Goal: Task Accomplishment & Management: Use online tool/utility

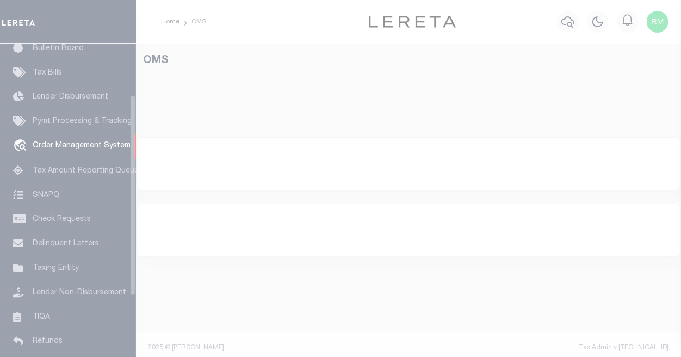
scroll to position [79, 0]
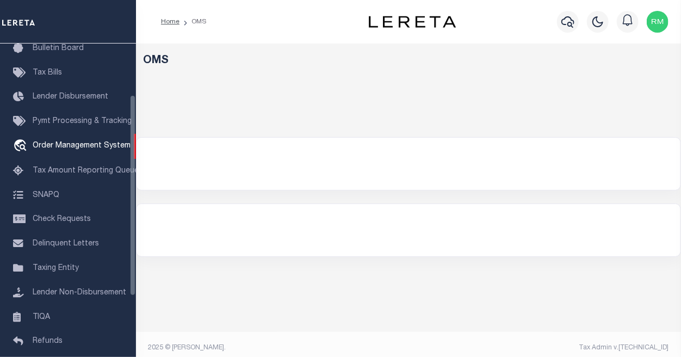
select select "200"
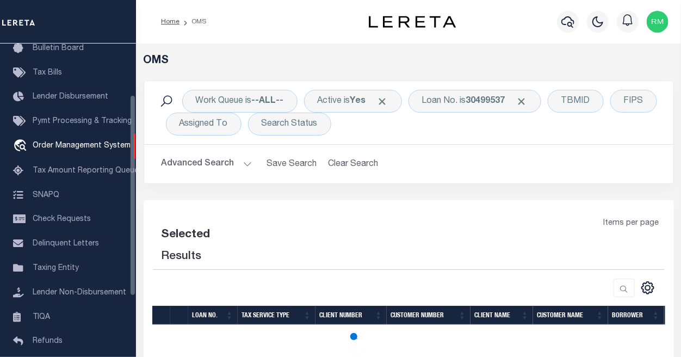
select select "200"
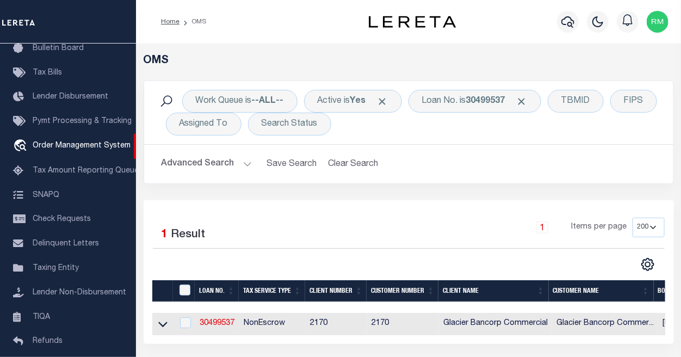
click at [241, 165] on button "Advanced Search" at bounding box center [207, 163] width 90 height 21
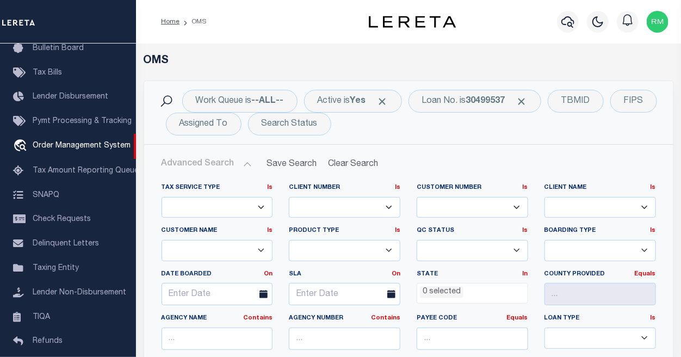
click at [240, 165] on button "Advanced Search" at bounding box center [207, 163] width 90 height 21
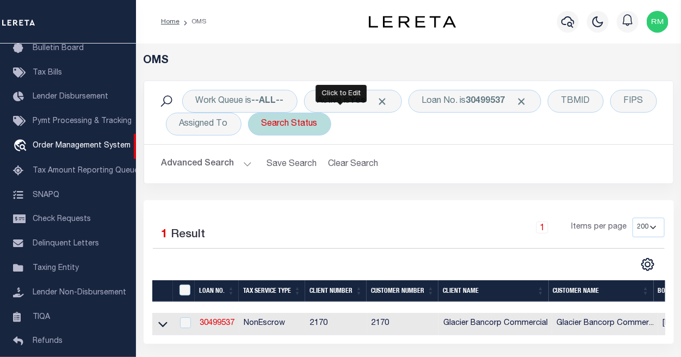
click at [331, 127] on div "Search Status" at bounding box center [289, 124] width 83 height 23
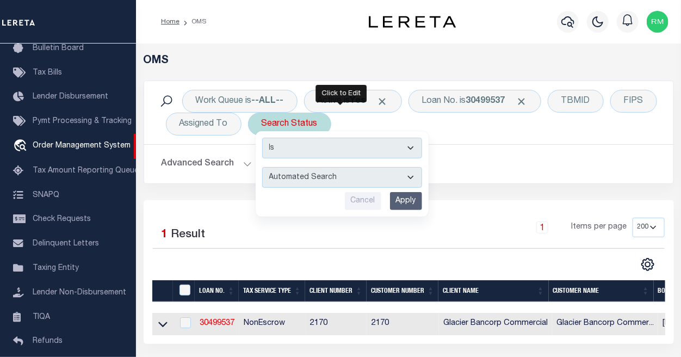
click at [422, 176] on select "Automated Search Bad Parcel Complete Duplicate Parcel High Dollar Reporting In …" at bounding box center [342, 177] width 160 height 21
select select "QC"
click at [313, 167] on select "Automated Search Bad Parcel Complete Duplicate Parcel High Dollar Reporting In …" at bounding box center [342, 177] width 160 height 21
click at [422, 206] on input "Apply" at bounding box center [406, 201] width 32 height 18
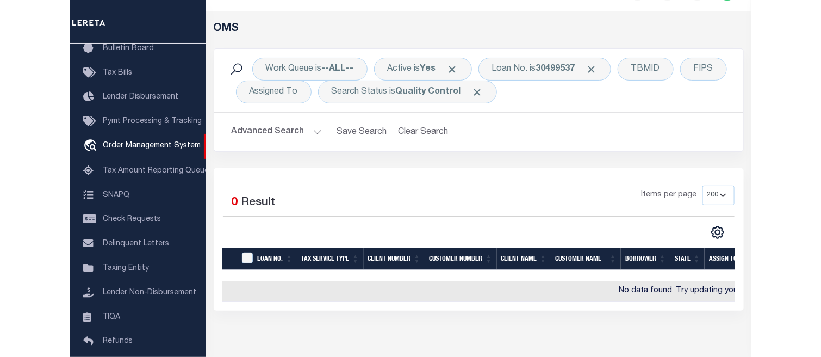
scroll to position [48, 0]
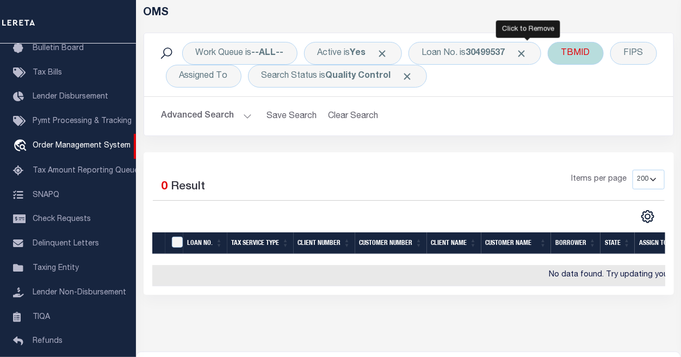
click at [528, 51] on span "Click to Remove" at bounding box center [521, 53] width 11 height 11
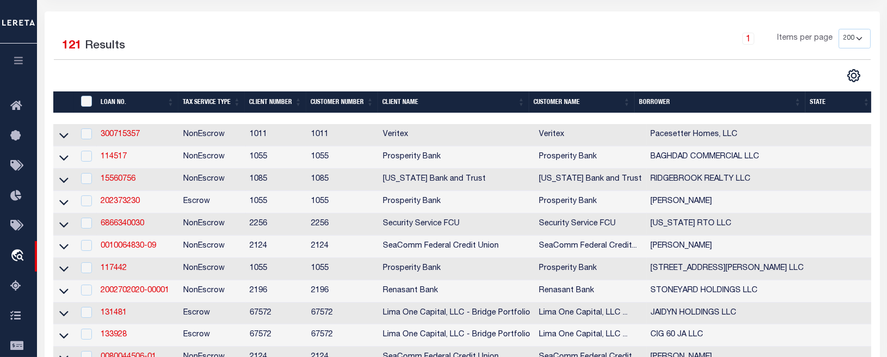
scroll to position [157, 0]
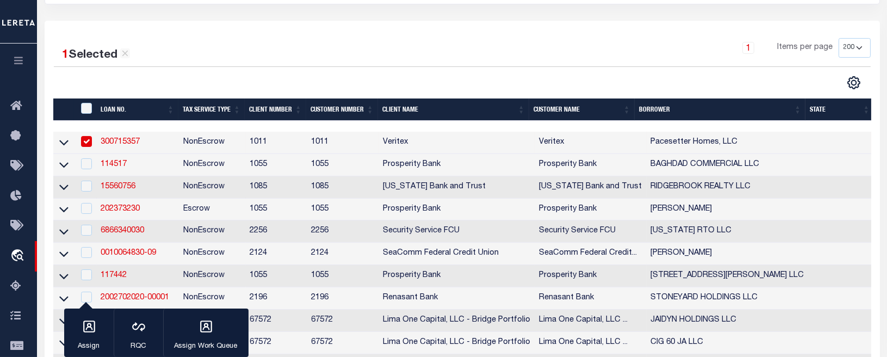
click at [508, 84] on div "CSV Export Selected Print Show Filter Show Search Columns 0: 1: 2: LOAN NO. 3: …" at bounding box center [666, 83] width 408 height 14
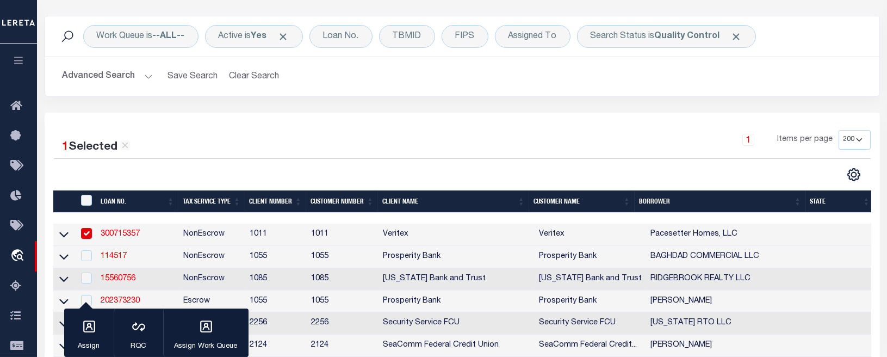
scroll to position [103, 0]
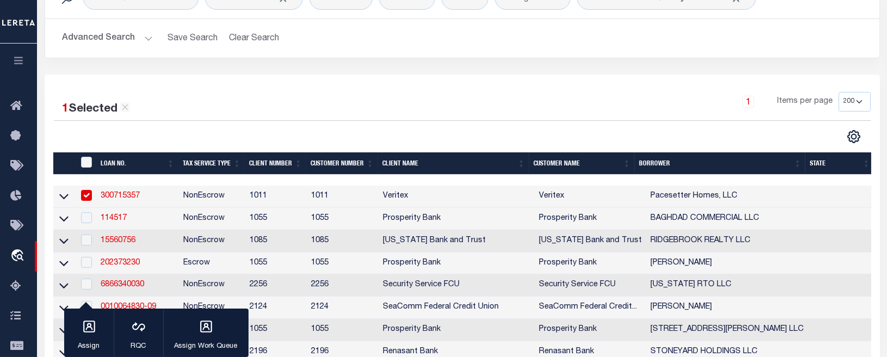
click at [88, 199] on input "checkbox" at bounding box center [86, 195] width 11 height 11
checkbox input "false"
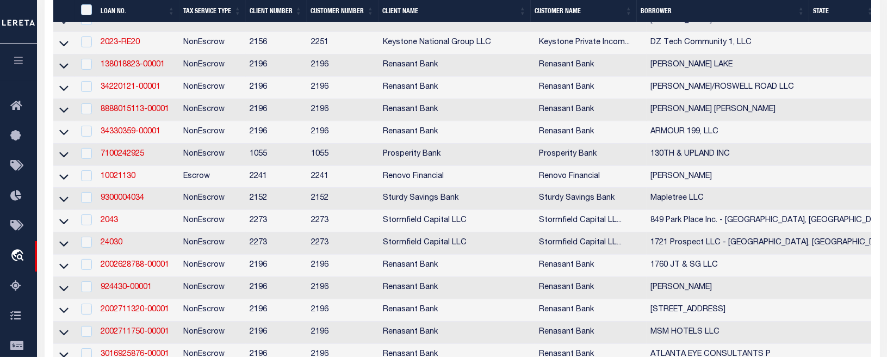
scroll to position [892, 0]
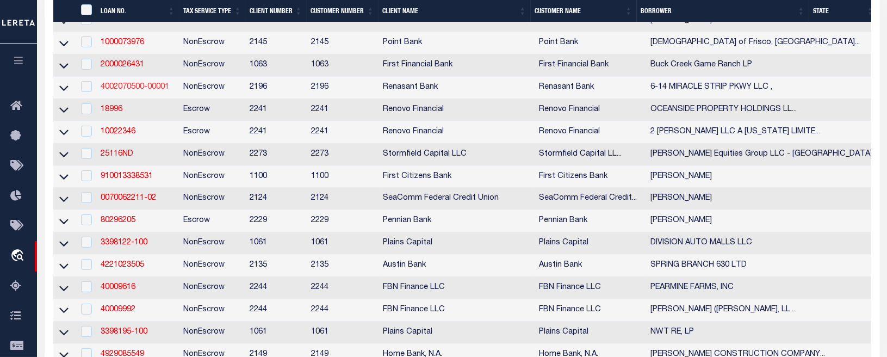
click at [131, 91] on link "4002070500-00001" at bounding box center [135, 87] width 69 height 8
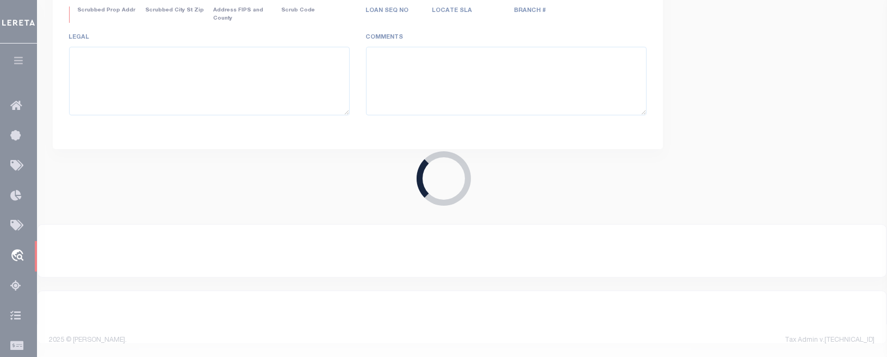
type input "4002070500-00001"
type input "6-14 MIRACLE STRIP PKWY LLC ,"
select select
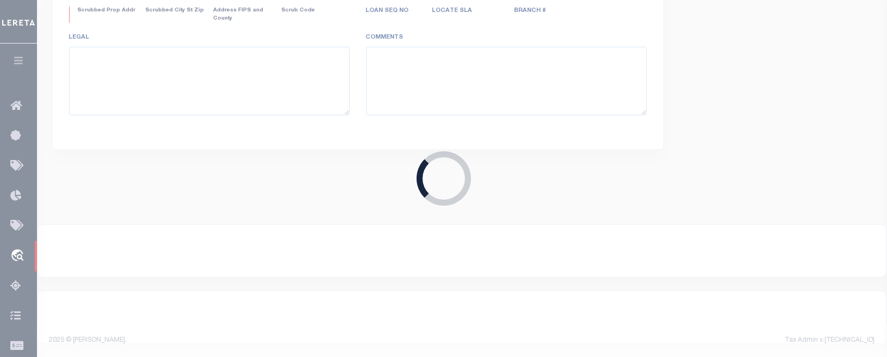
select select
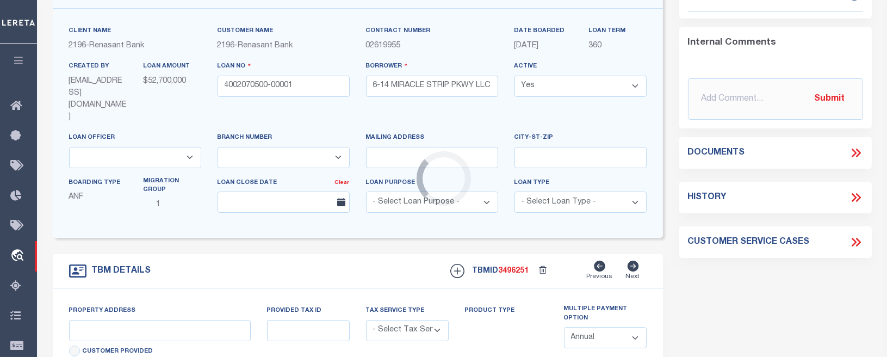
type input "[STREET_ADDRESS]"
radio input "true"
select select "NonEscrow"
select select
type input "[GEOGRAPHIC_DATA][PERSON_NAME]"
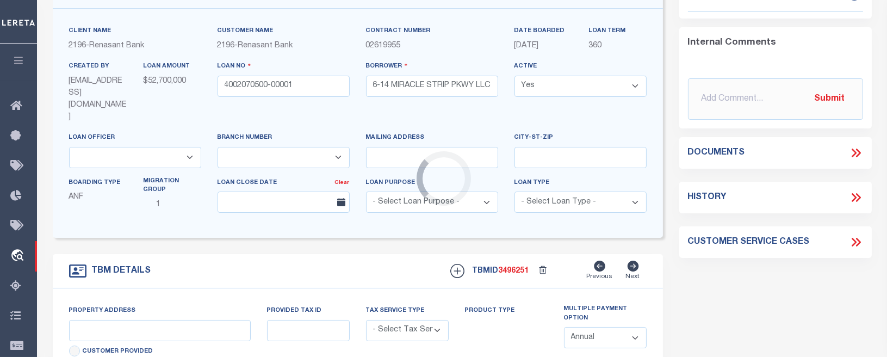
type input "4002070500"
type input "FL"
type textarea "UNVERIFIED CUSTOMER SUPPLIED APN 232S24000000080000"
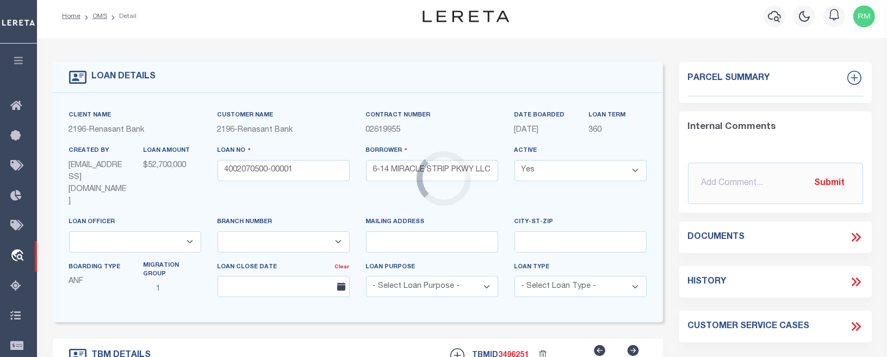
select select "4983"
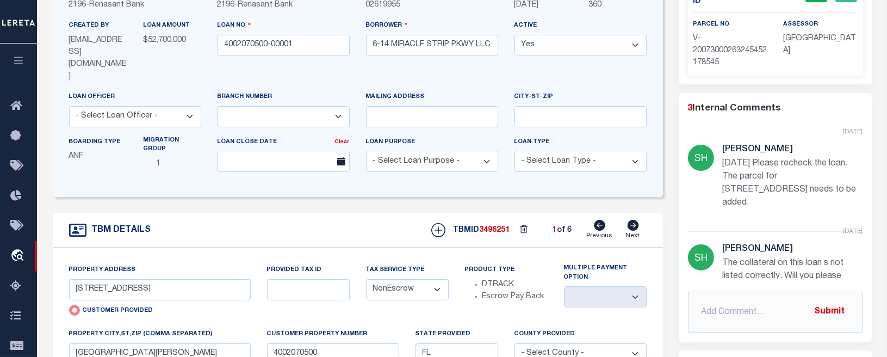
scroll to position [0, 0]
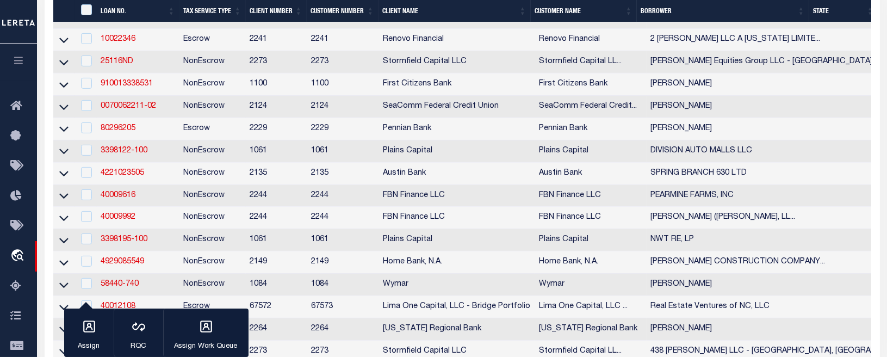
scroll to position [901, 0]
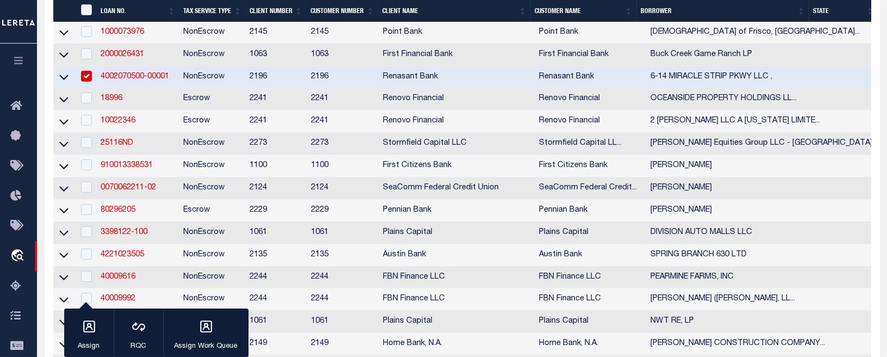
click at [86, 82] on input "checkbox" at bounding box center [86, 76] width 11 height 11
checkbox input "false"
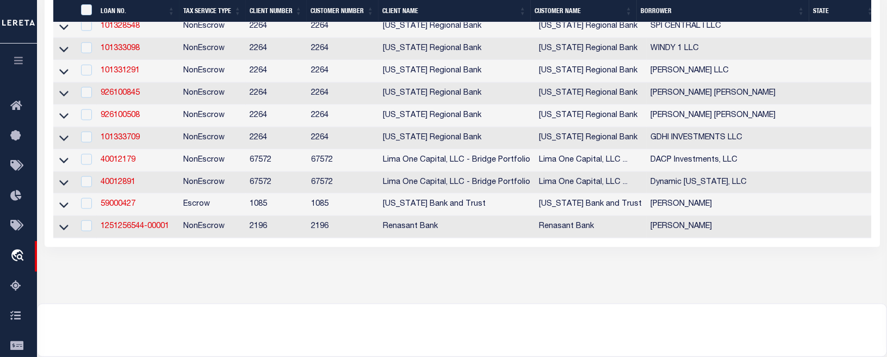
scroll to position [2712, 0]
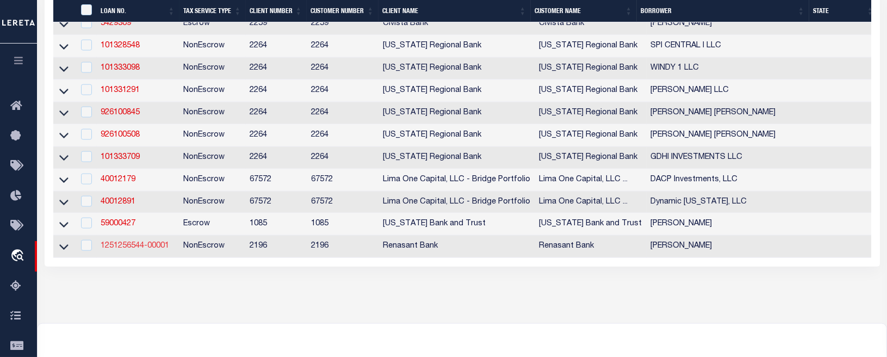
click at [128, 250] on link "1251256544-00001" at bounding box center [135, 246] width 69 height 8
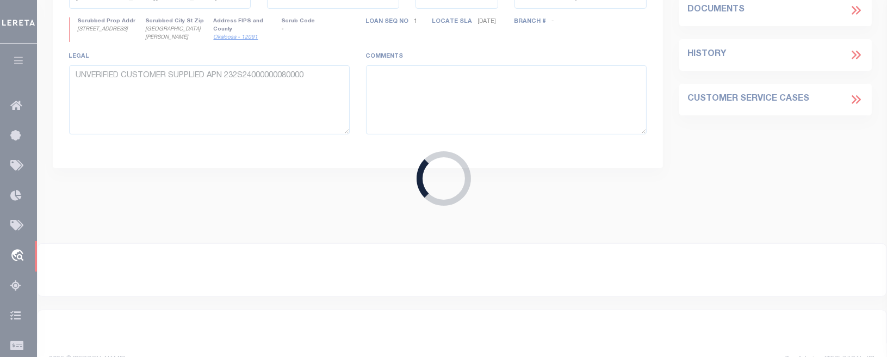
type input "1251256544-00001"
type input "[PERSON_NAME]"
select select "164191"
select select "5186"
select select "100"
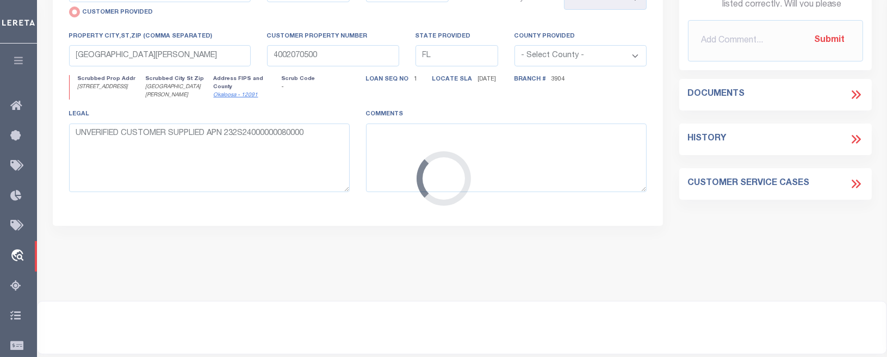
scroll to position [74, 0]
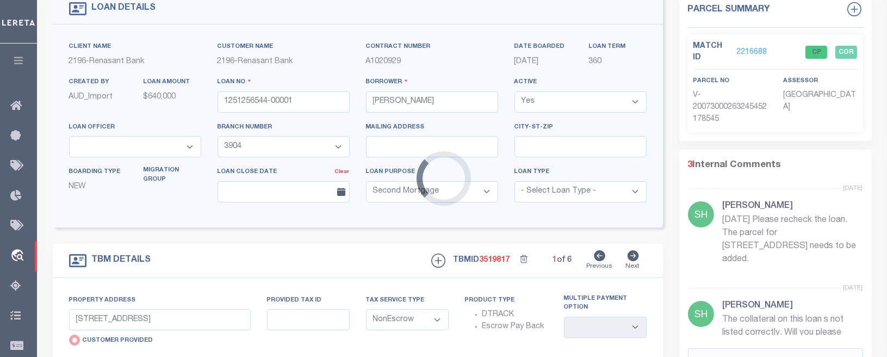
select select "5186"
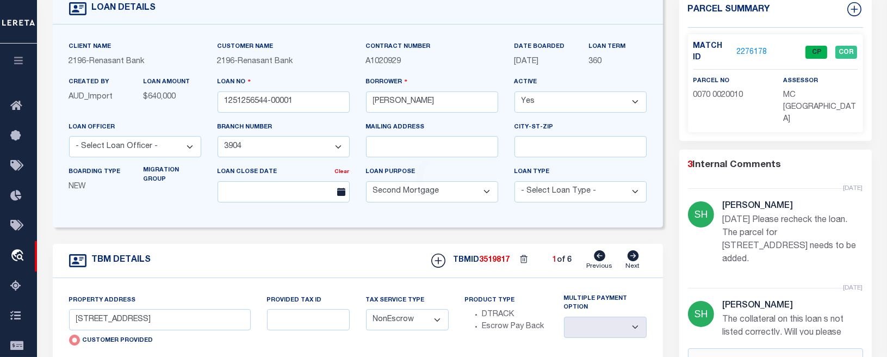
type input "LOT [GEOGRAPHIC_DATA]"
radio input "false"
select select
type input "[PERSON_NAME] GA 31331"
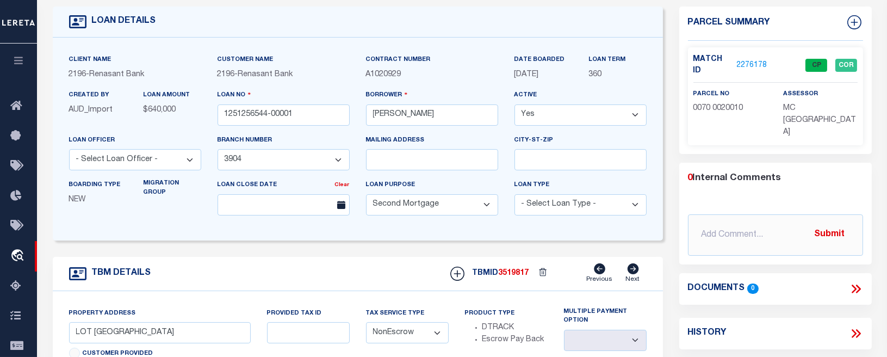
scroll to position [0, 0]
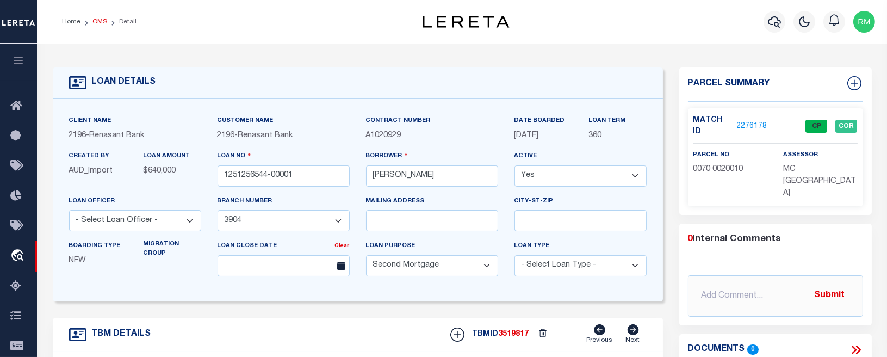
click at [96, 21] on link "OMS" at bounding box center [99, 21] width 15 height 7
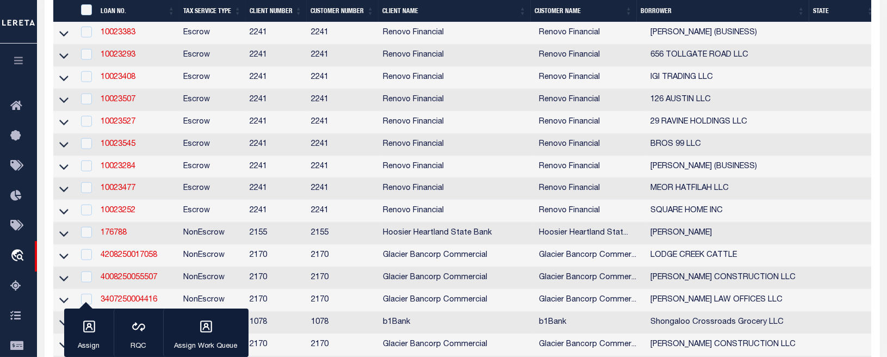
scroll to position [2425, 0]
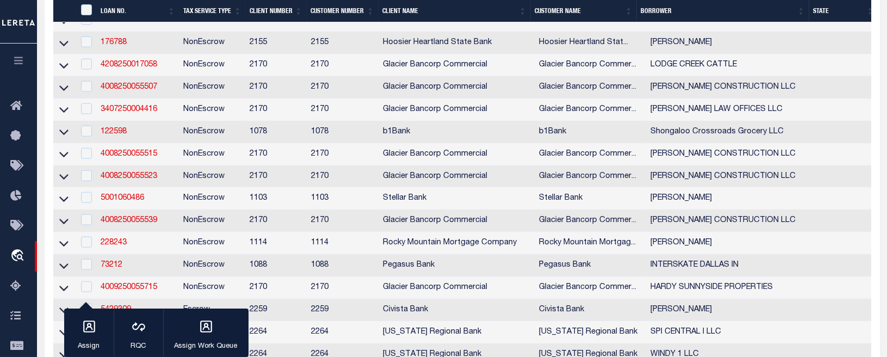
drag, startPoint x: 886, startPoint y: 272, endPoint x: 892, endPoint y: 275, distance: 6.8
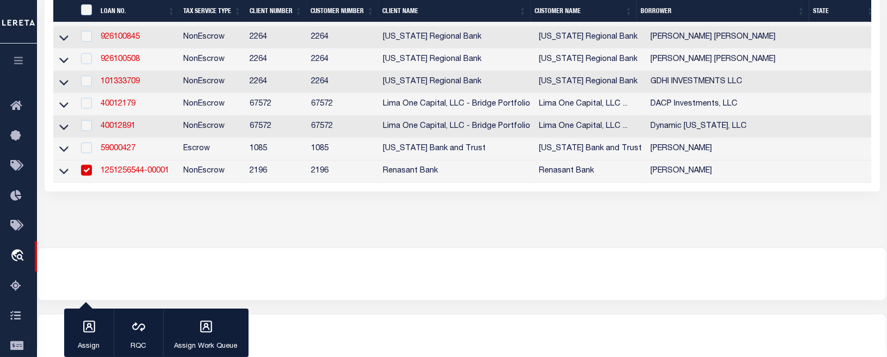
scroll to position [2748, 0]
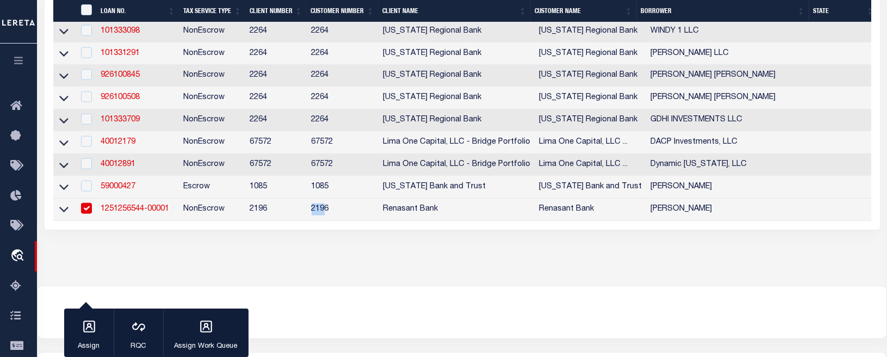
drag, startPoint x: 318, startPoint y: 279, endPoint x: 396, endPoint y: 300, distance: 81.1
click at [82, 214] on input "checkbox" at bounding box center [86, 208] width 11 height 11
checkbox input "false"
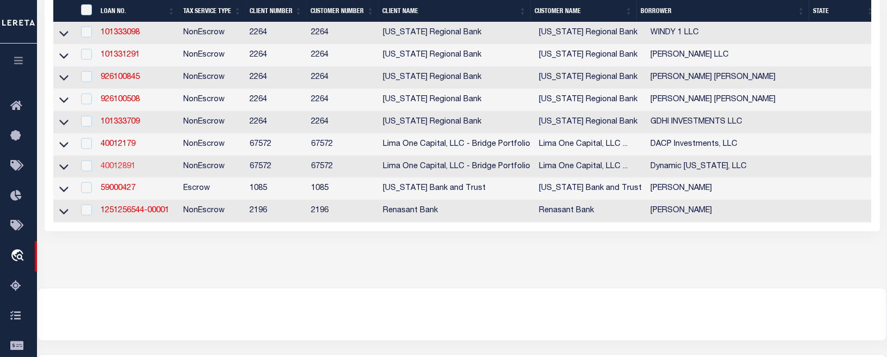
click at [119, 170] on link "40012891" at bounding box center [118, 167] width 35 height 8
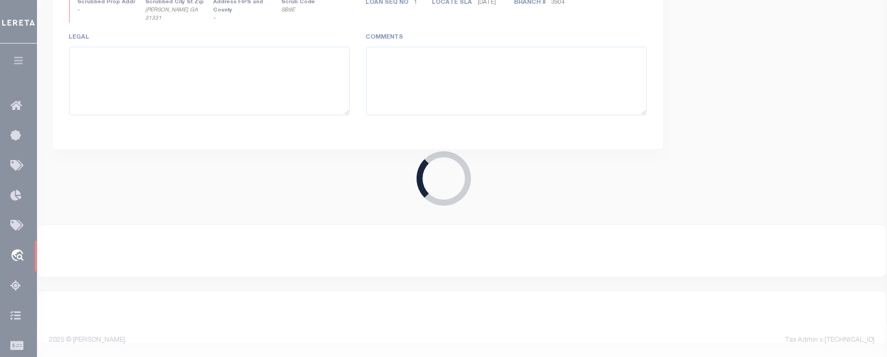
type input "40012891"
type input "Dynamic [US_STATE], LLC"
select select
type input "[STREET_ADDRESS]"
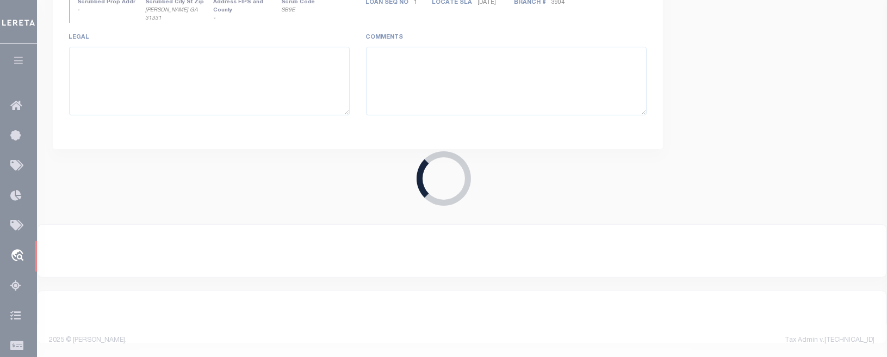
type input "[GEOGRAPHIC_DATA][PERSON_NAME] [GEOGRAPHIC_DATA] 32459"
select select
select select "164236"
select select "26298"
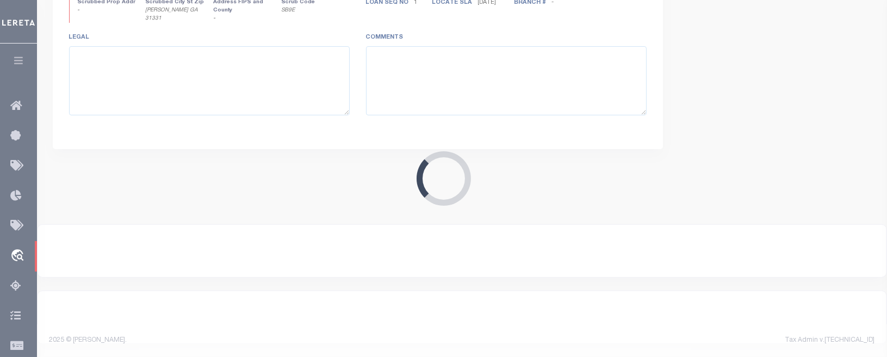
type input "[STREET_ADDRESS]"
type input "22-3S-18-16104-000-1520"
select select
type input "[GEOGRAPHIC_DATA]"
type input "40012891-1"
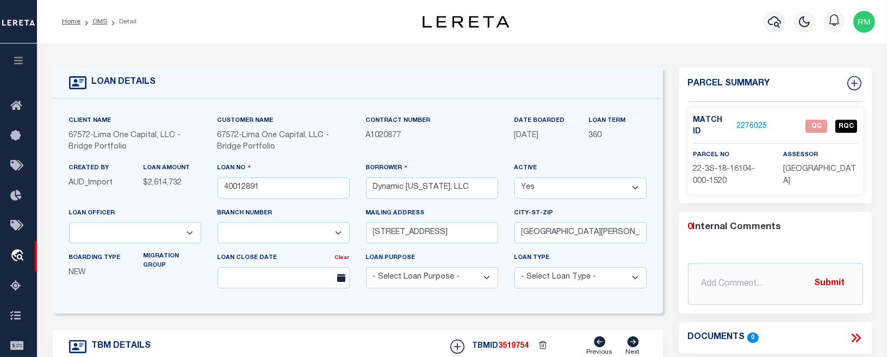
click at [98, 15] on ol "Home OMS Detail" at bounding box center [99, 21] width 92 height 23
click at [100, 21] on link "OMS" at bounding box center [99, 21] width 15 height 7
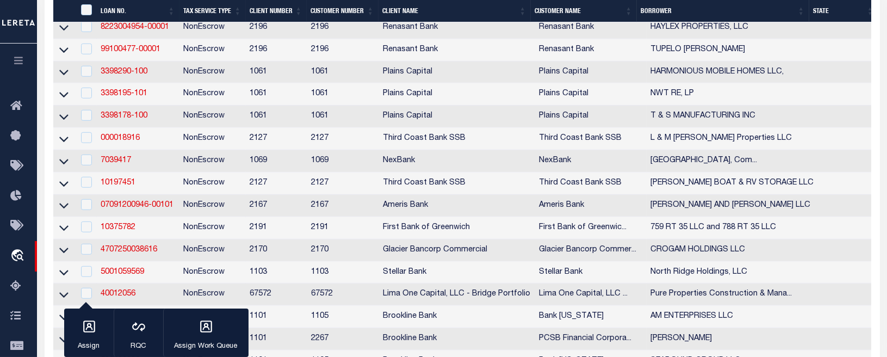
scroll to position [1511, 0]
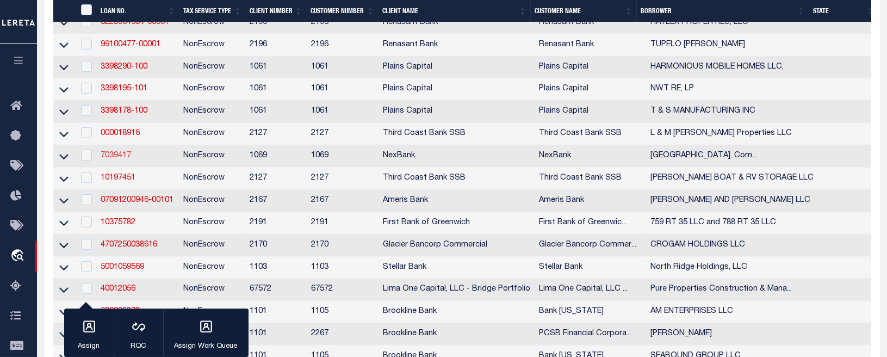
click at [122, 159] on link "7039417" at bounding box center [116, 156] width 30 height 8
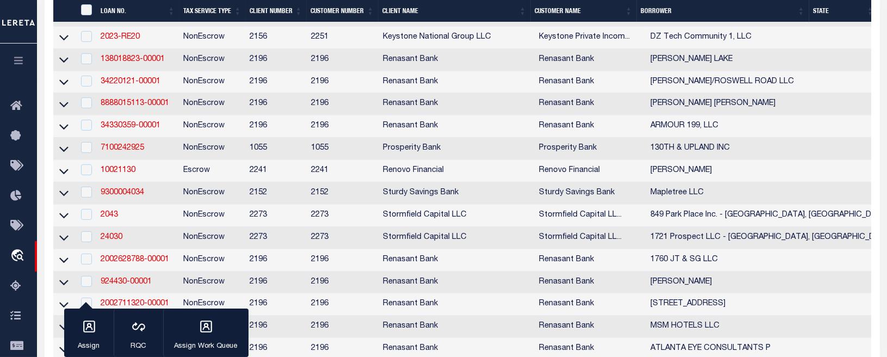
type input "7039417"
type input "[GEOGRAPHIC_DATA], Combined LLC"
select select
select select "400"
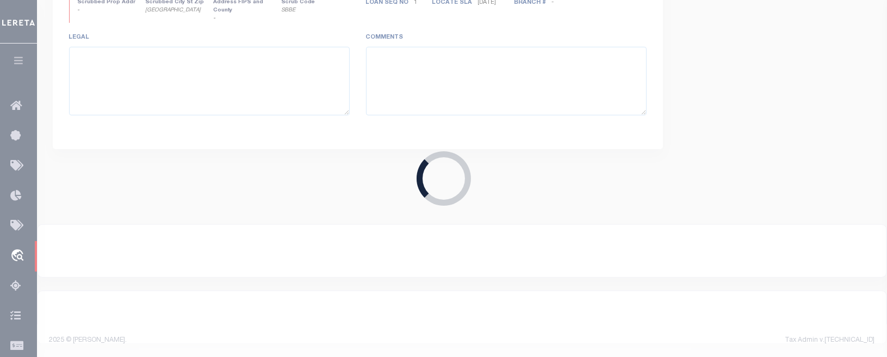
type input "[STREET_ADDRESS]"
select select
type input "Oswego IL 60543"
type input "IL"
select select
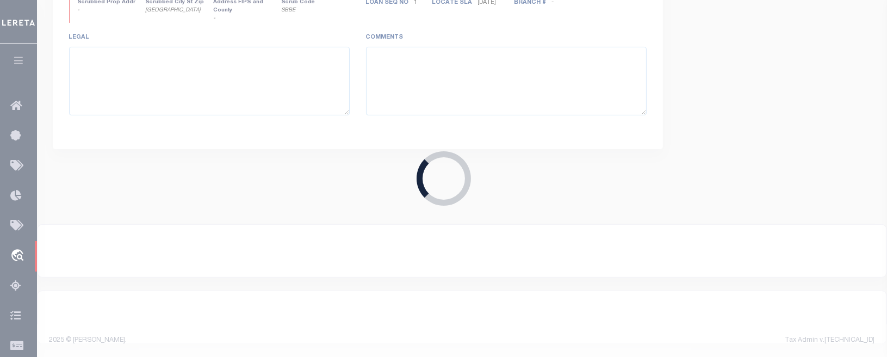
select select "7185"
select select "1766"
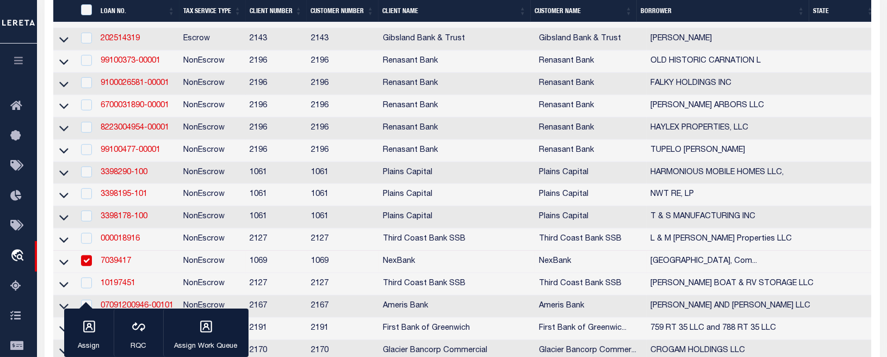
scroll to position [1439, 0]
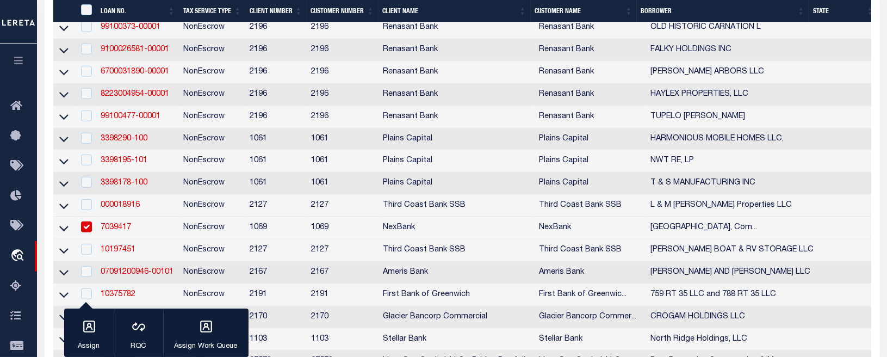
click at [85, 232] on input "checkbox" at bounding box center [86, 226] width 11 height 11
checkbox input "false"
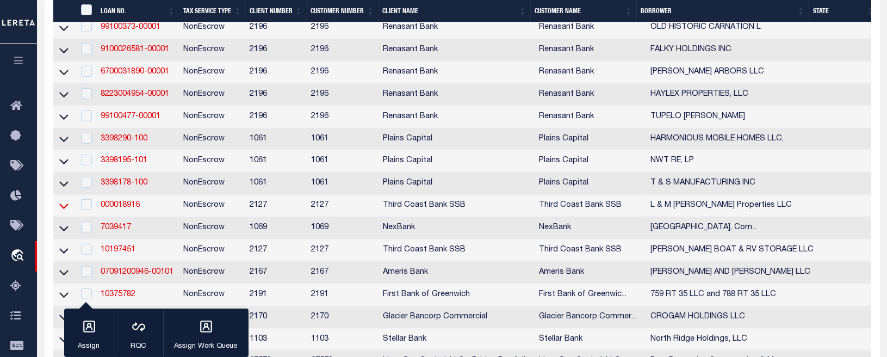
click at [63, 212] on icon at bounding box center [63, 205] width 9 height 11
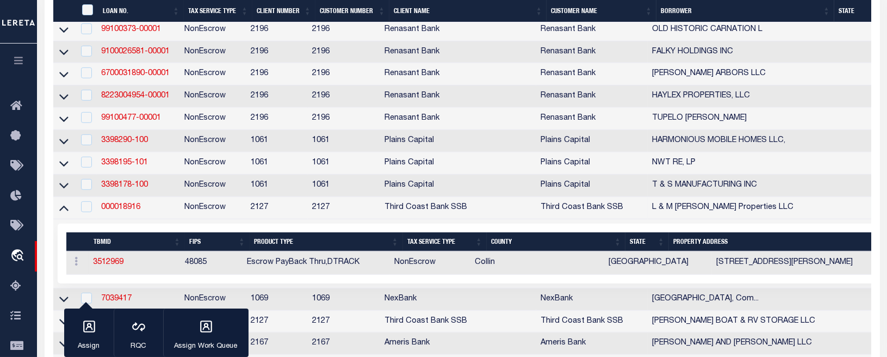
click at [63, 213] on icon at bounding box center [63, 207] width 9 height 11
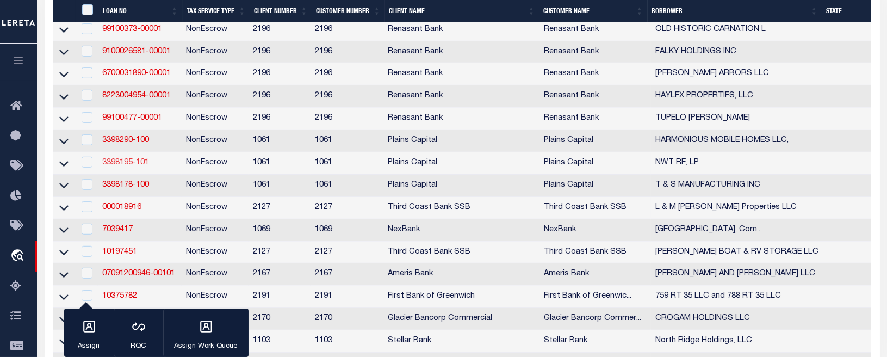
click at [129, 166] on link "3398195-101" at bounding box center [125, 163] width 47 height 8
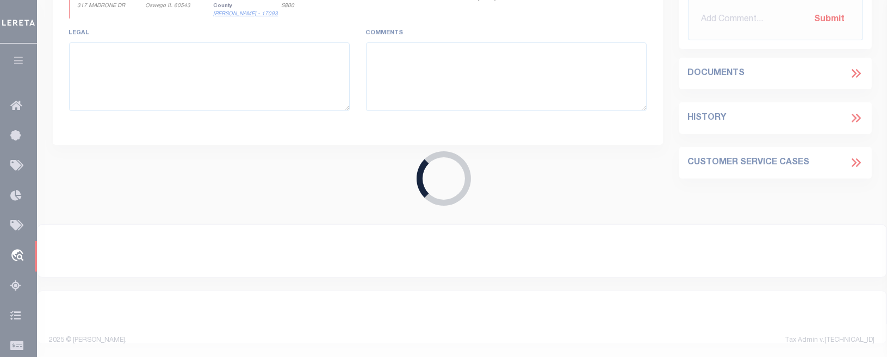
type input "3398195-101"
type input "NWT RE, LP"
select select
type input "[STREET_ADDRESS]"
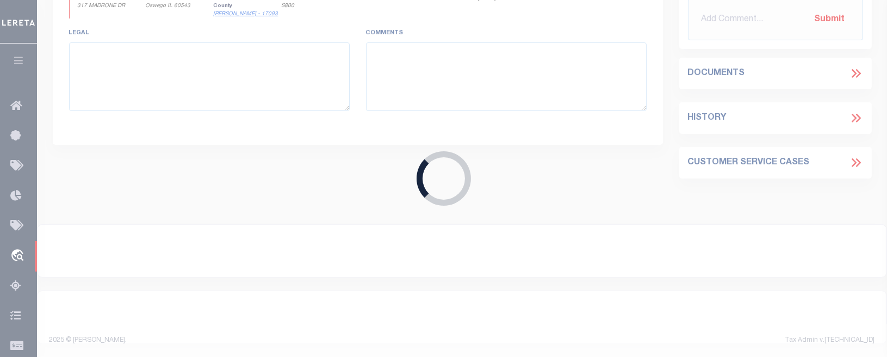
type input "[GEOGRAPHIC_DATA]"
select select "700"
type input "35049 KATY FWY"
select select
type input "[PERSON_NAME][GEOGRAPHIC_DATA]"
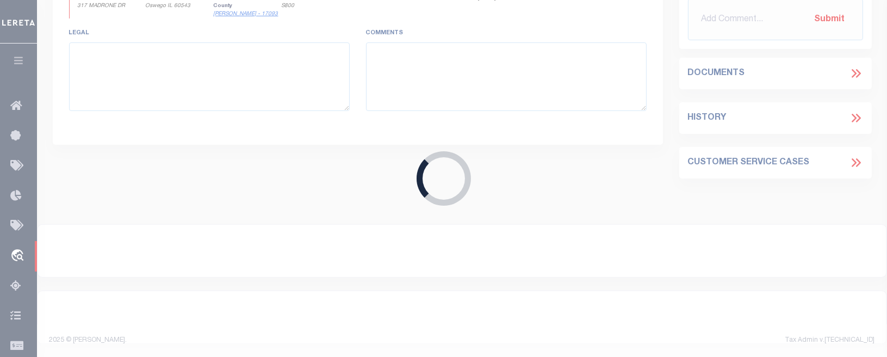
type input "[GEOGRAPHIC_DATA]"
select select
type textarea "1.9874 ACRES IN W [PERSON_NAME] SURV ABS 20, WAL LER CO [GEOGRAPHIC_DATA]"
select select "167157"
select select "3215"
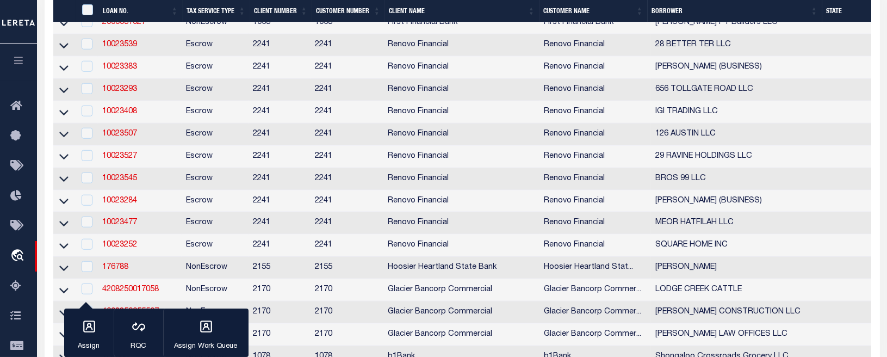
scroll to position [2252, 0]
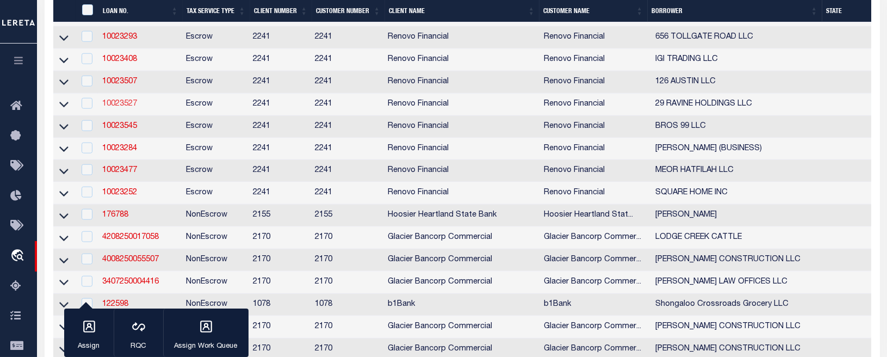
click at [116, 108] on link "10023527" at bounding box center [119, 104] width 35 height 8
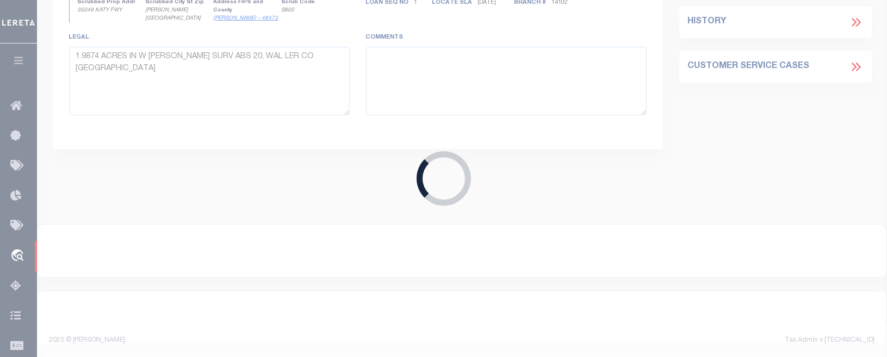
type input "10023527"
type input "29 RAVINE HOLDINGS LLC"
select select
select select "400"
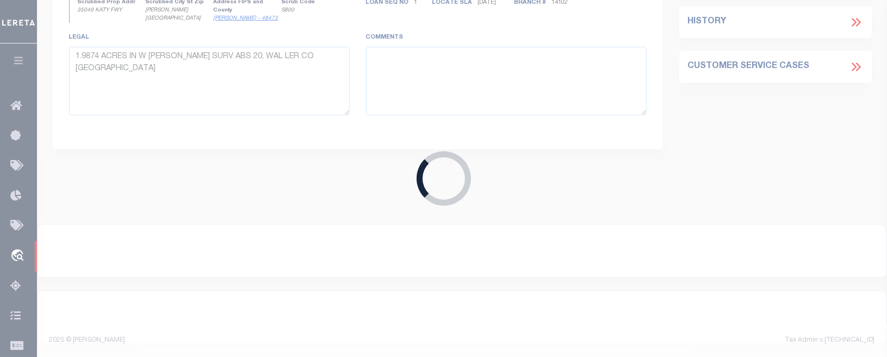
select select "Escrow"
type input "[STREET_ADDRESS]"
type input "202103002000"
type input "Yonkers, NY 10701"
type input "a0kUS00000EDoTb"
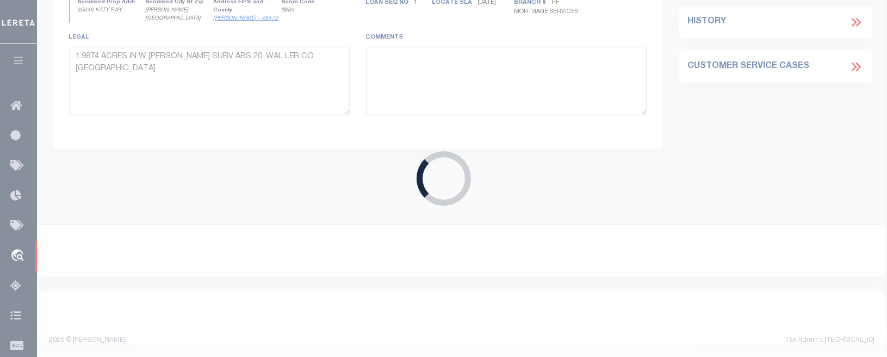
type input "NY"
select select
select select "164194"
select select "25067"
select select "4"
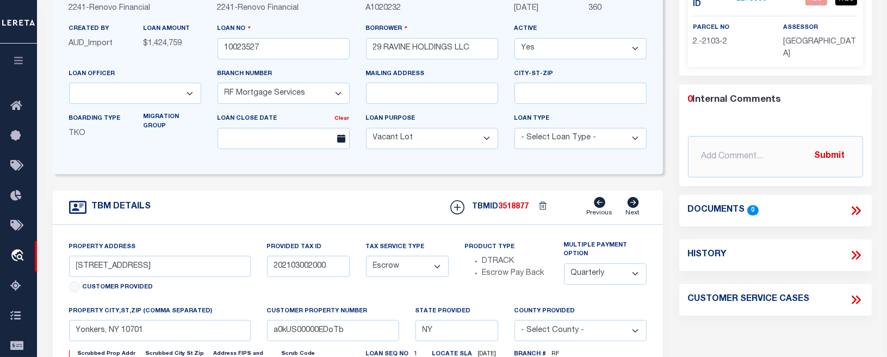
scroll to position [125, 0]
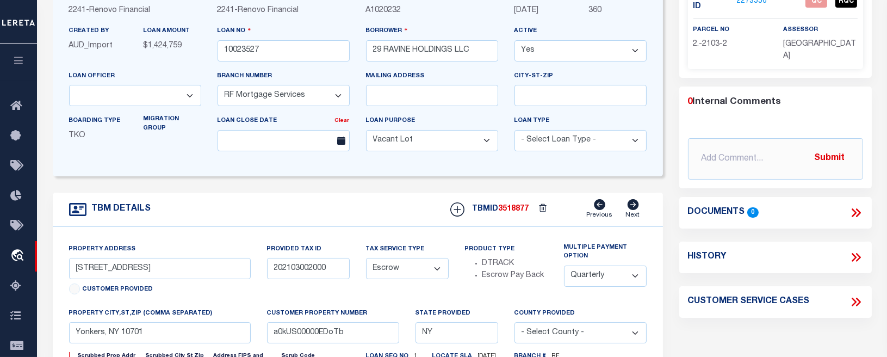
drag, startPoint x: 883, startPoint y: 149, endPoint x: 885, endPoint y: 108, distance: 40.9
click at [680, 108] on div "LOAN DETAILS Client Name 2241" at bounding box center [462, 251] width 850 height 667
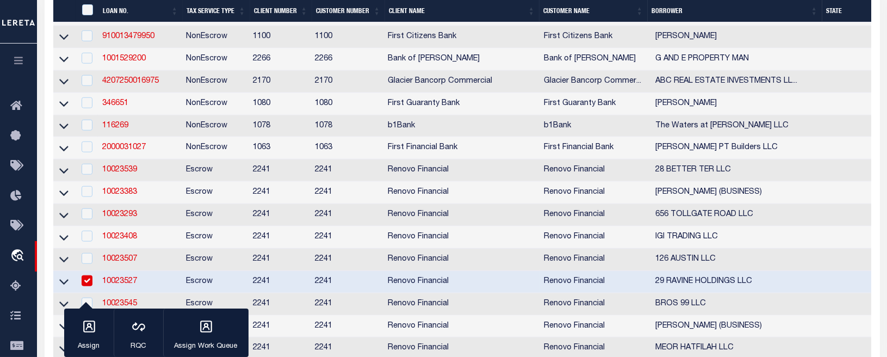
scroll to position [2103, 0]
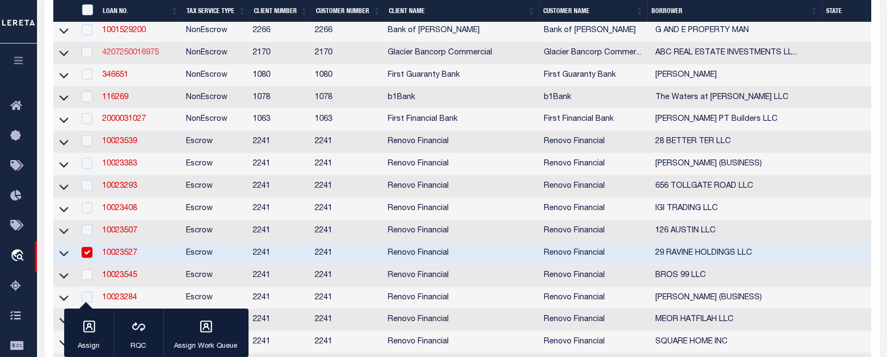
click at [123, 57] on link "4207250016975" at bounding box center [130, 53] width 57 height 8
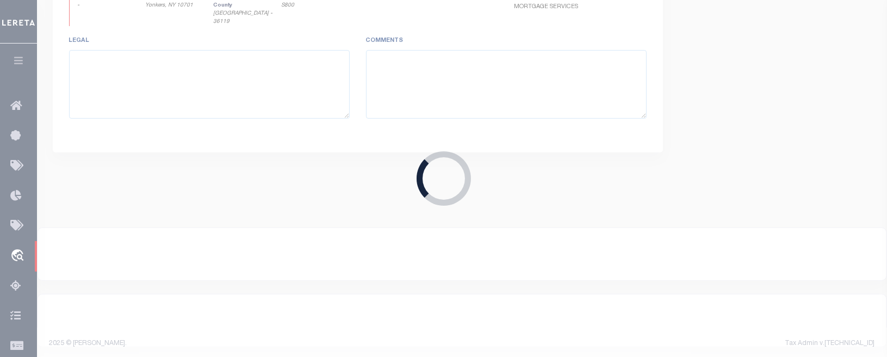
type input "4207250016975"
type input "ABC REAL ESTATE INVESTMENTS LLC"
select select
type input "[STREET_ADDRESS]"
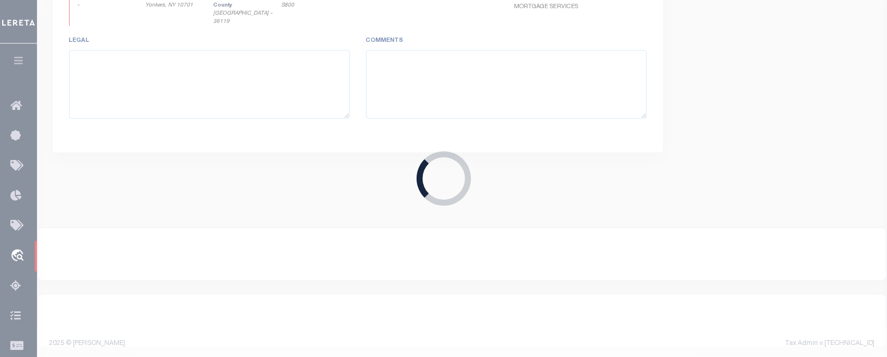
type input "BILLINGS MT 59101-6168"
type input "[DATE]"
select select
select select "20"
select select "NonEscrow"
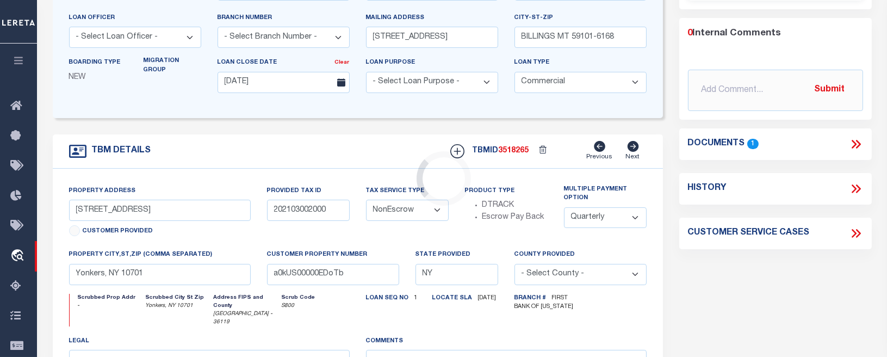
scroll to position [1, 0]
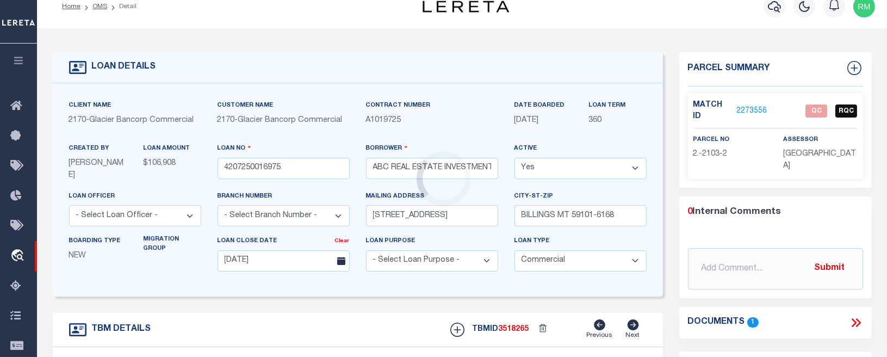
type input "[STREET_ADDRESS]"
type input "2211901"
select select
type input "JOLIET MT 59041"
type input "MT"
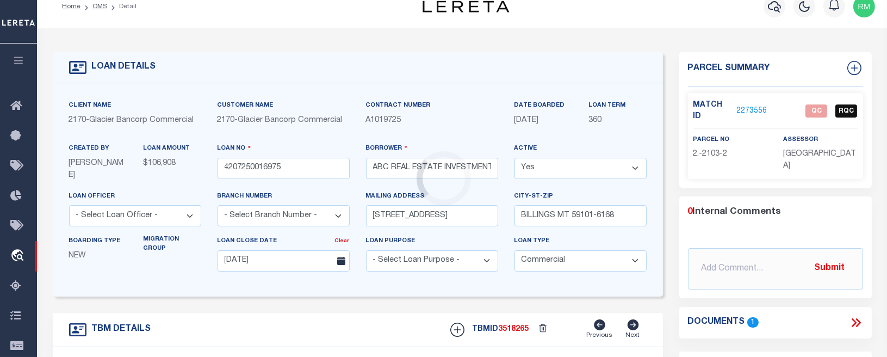
type textarea "SEE ATTACHED"
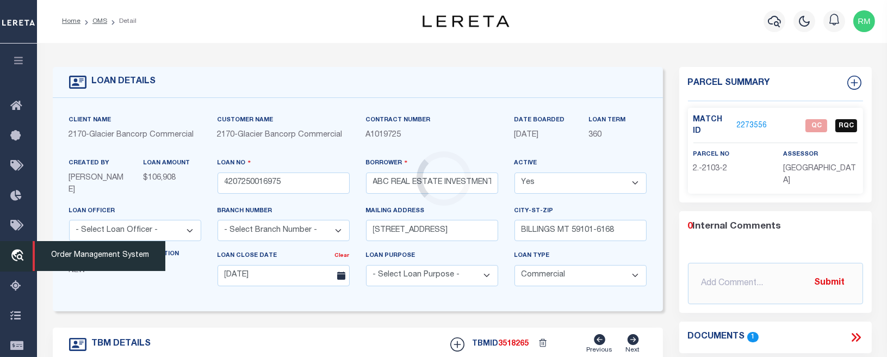
select select "4572"
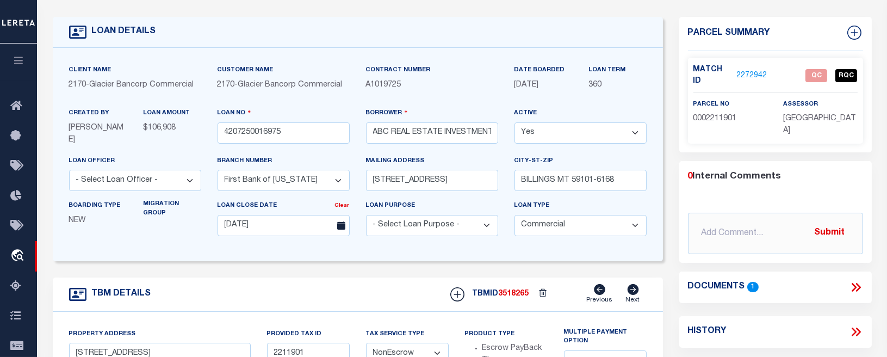
scroll to position [0, 0]
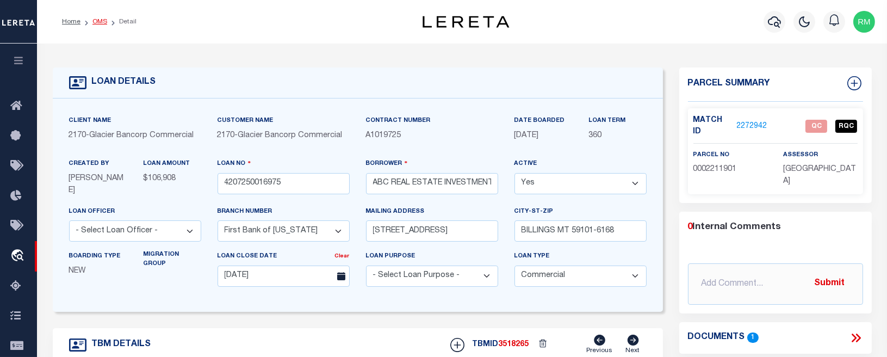
click at [101, 21] on link "OMS" at bounding box center [99, 21] width 15 height 7
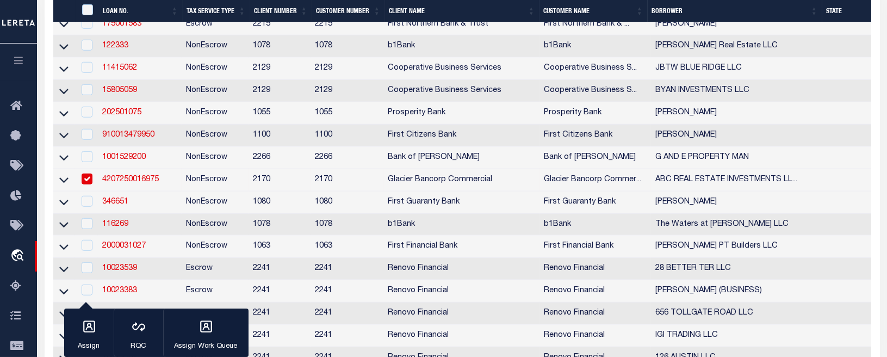
scroll to position [2005, 0]
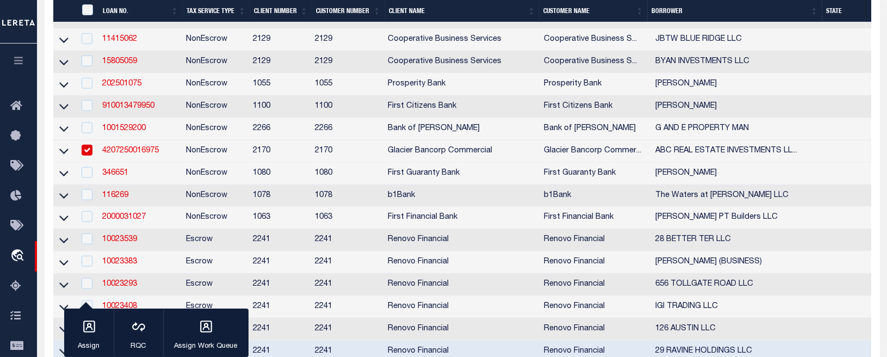
click at [88, 156] on input "checkbox" at bounding box center [87, 150] width 11 height 11
checkbox input "false"
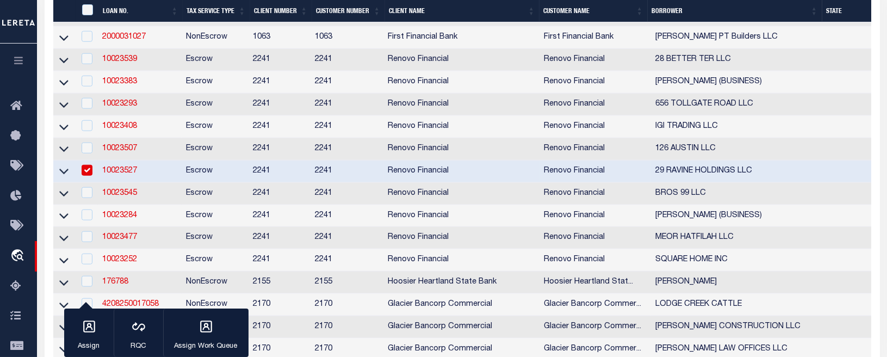
scroll to position [2295, 0]
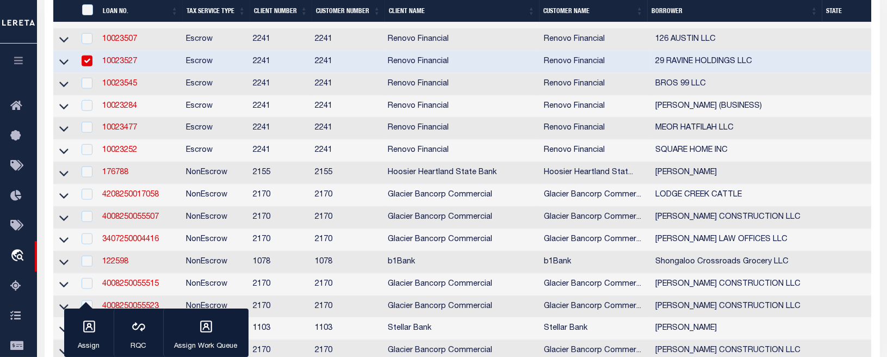
click at [93, 67] on div at bounding box center [86, 61] width 14 height 12
checkbox input "false"
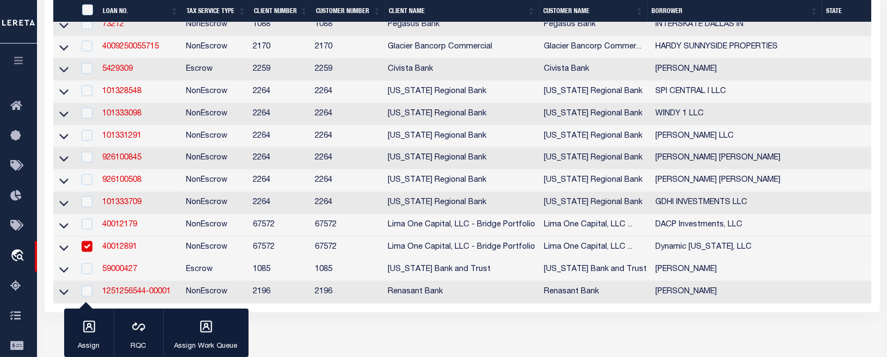
scroll to position [2785, 0]
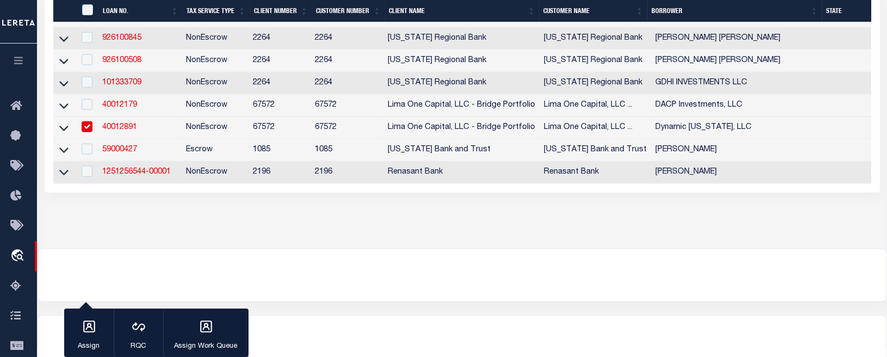
click at [86, 132] on input "checkbox" at bounding box center [87, 126] width 11 height 11
checkbox input "false"
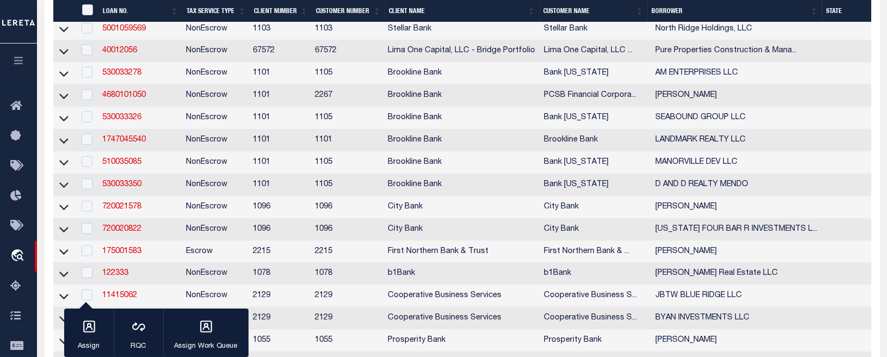
scroll to position [1416, 0]
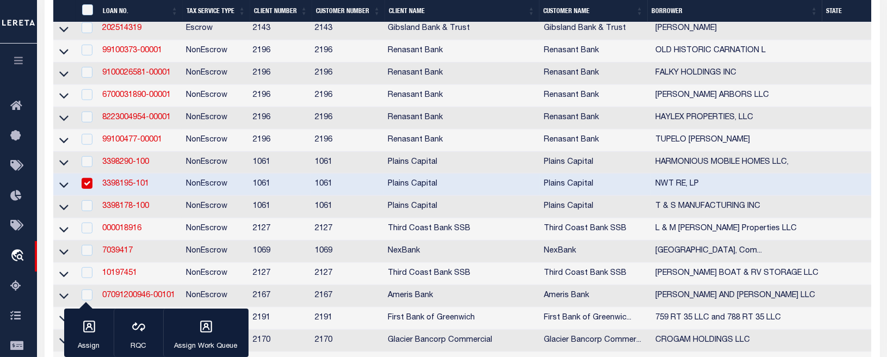
click at [84, 189] on input "checkbox" at bounding box center [87, 183] width 11 height 11
checkbox input "false"
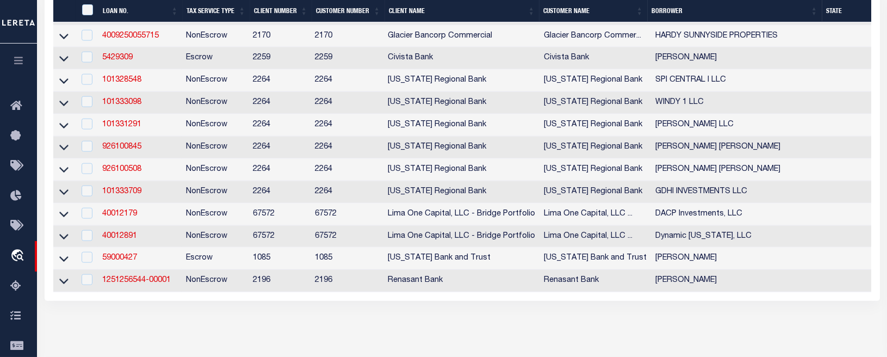
scroll to position [2339, 0]
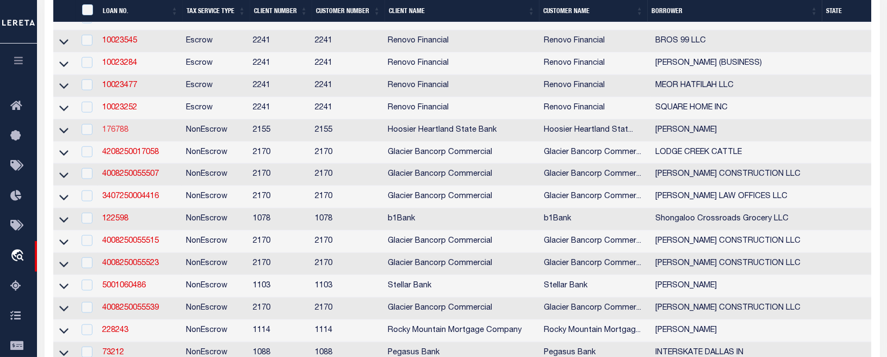
click at [120, 134] on link "176788" at bounding box center [115, 130] width 26 height 8
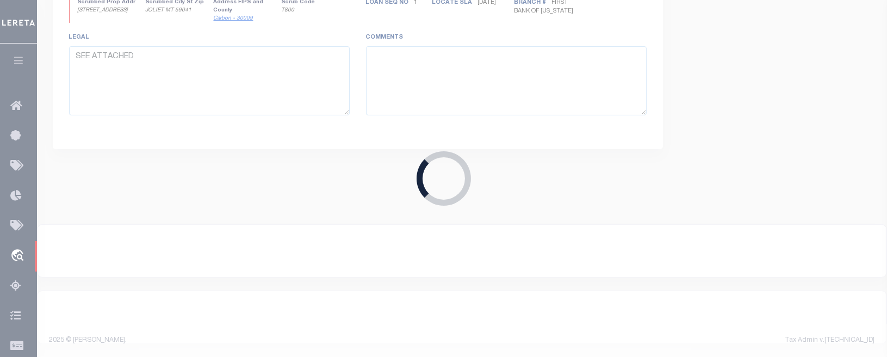
type input "176788"
type input "[PERSON_NAME]"
select select
type input "[DATE]"
select select "200"
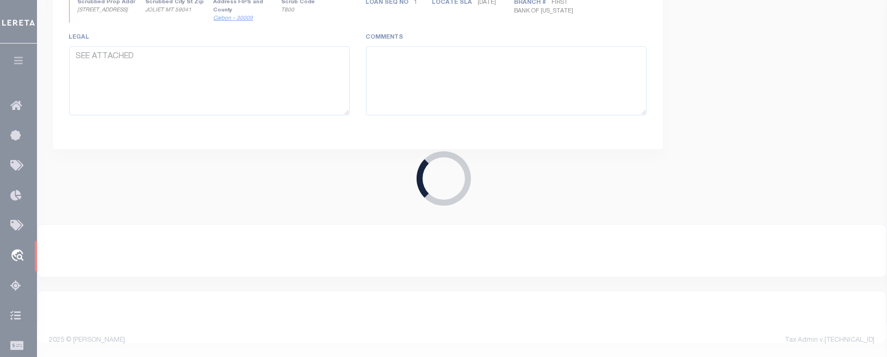
select select "10"
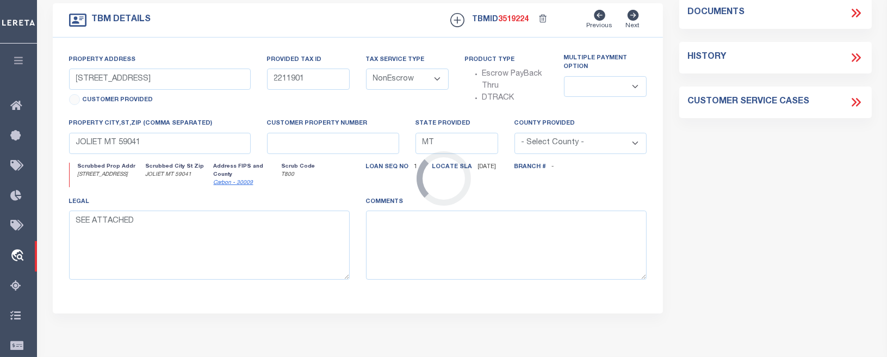
scroll to position [24, 0]
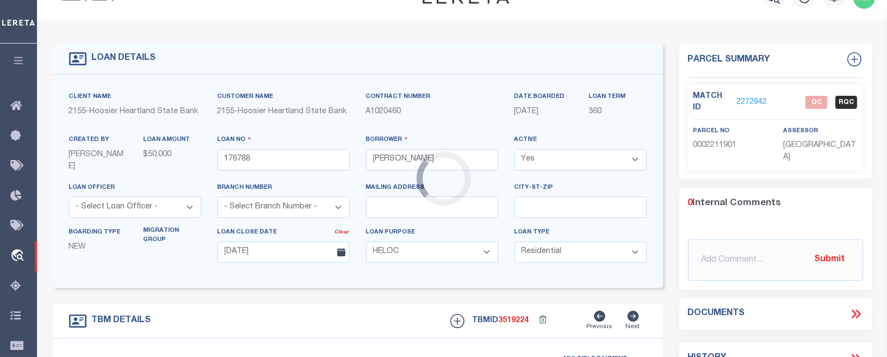
type input "[STREET_ADDRESS]"
select select
type input "[GEOGRAPHIC_DATA] IN 47933-8310"
type input "54-11-25-200-006.000-025 / 54-11-25-200-007.000-02"
type input "IN"
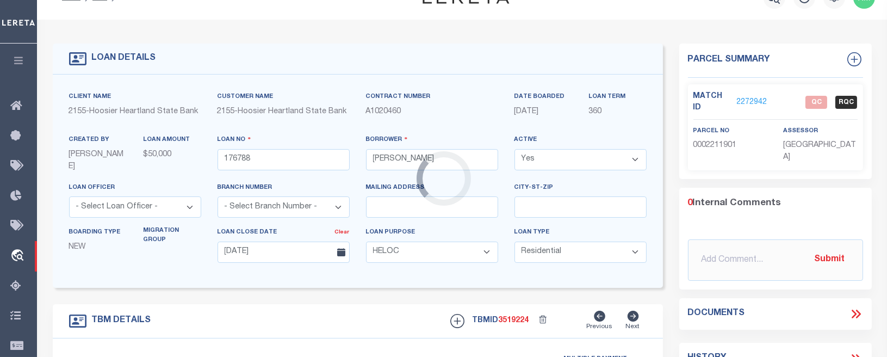
type textarea "NWQ 25-18-5 1.387 A / NWQ 25-18-5 2.69 A / PT NWQ 25-18-5 0.75 A"
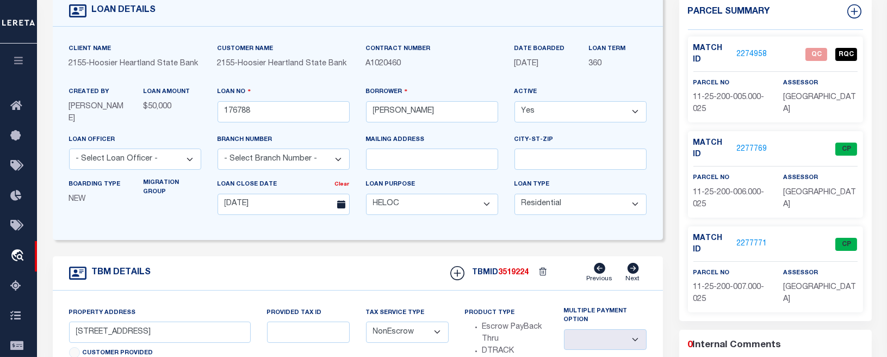
scroll to position [0, 0]
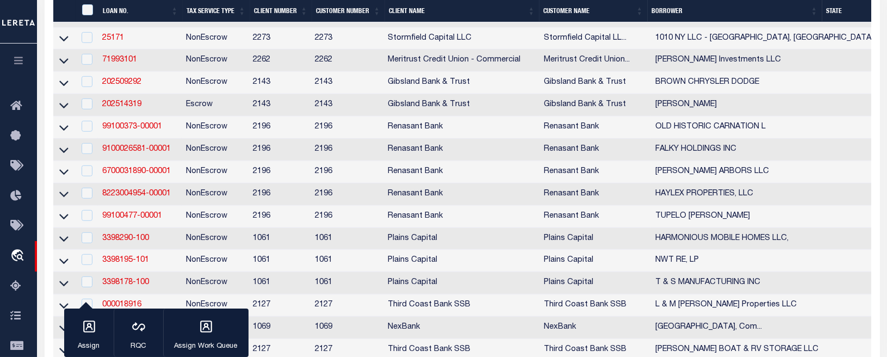
scroll to position [1345, 0]
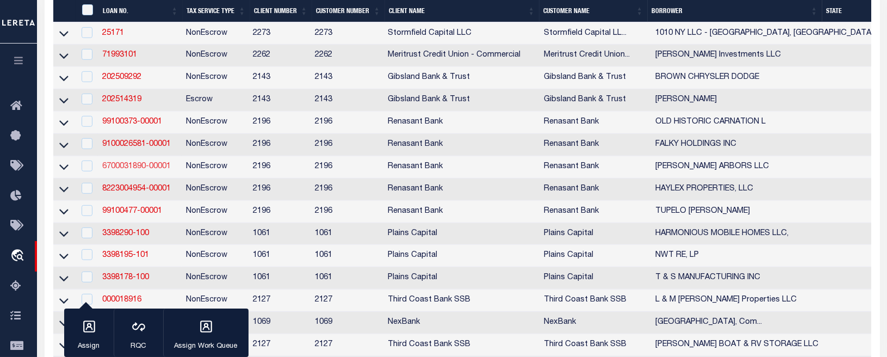
click at [145, 170] on link "6700031890-00001" at bounding box center [136, 167] width 69 height 8
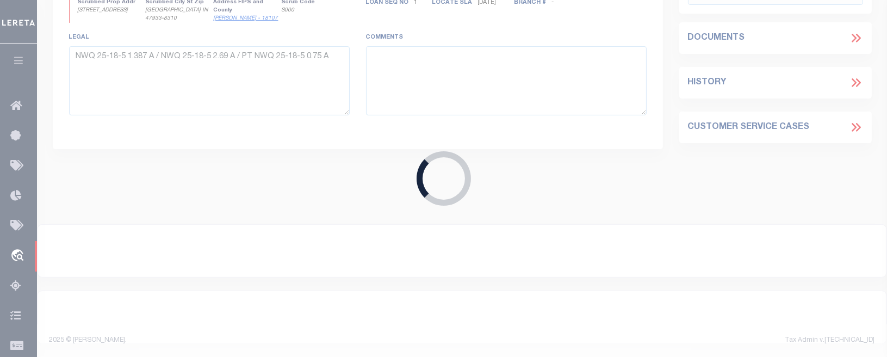
type input "6700031890-00001"
type input "[PERSON_NAME] ARBORS LLC"
select select
select select "400"
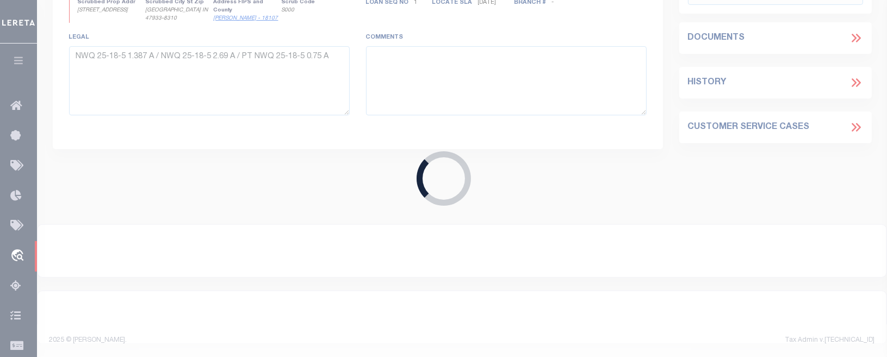
select select
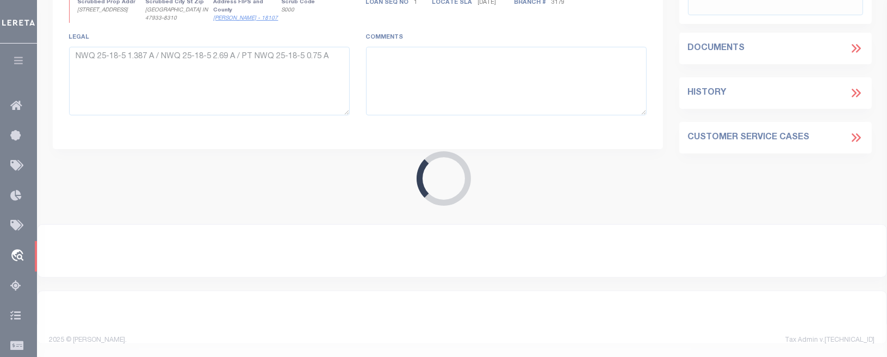
type input "1576 [PERSON_NAME][GEOGRAPHIC_DATA]"
select select
type input "[GEOGRAPHIC_DATA] GA 30043"
type input "GA"
select select
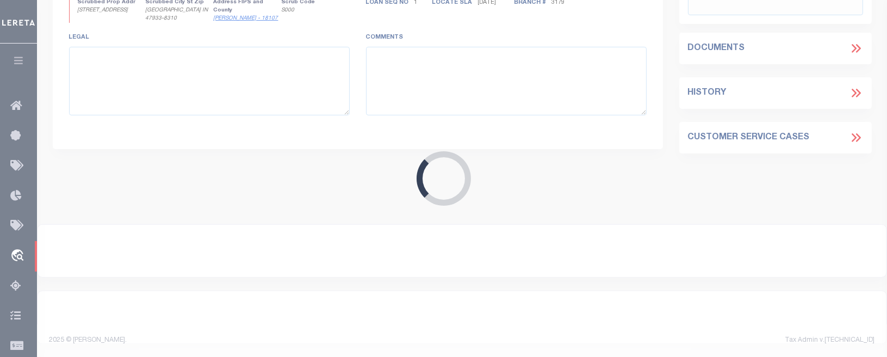
select select "164191"
select select "5181"
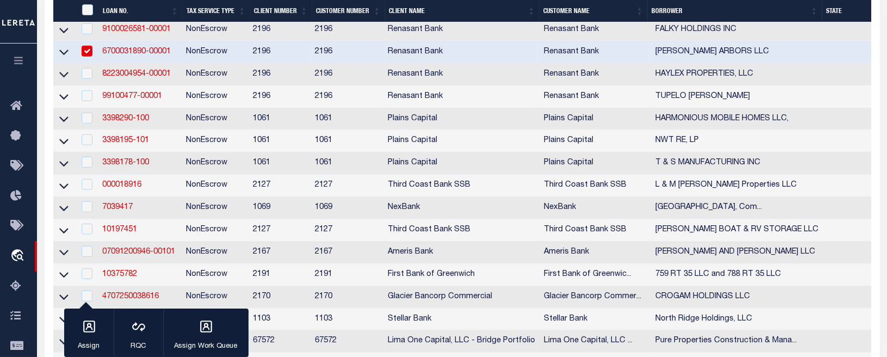
scroll to position [1407, 0]
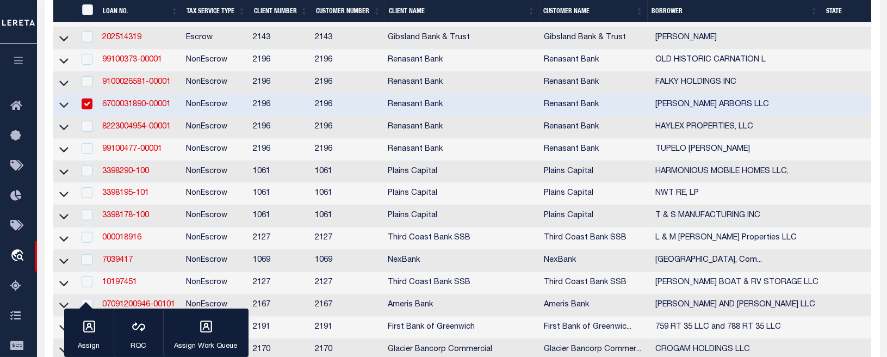
click at [90, 109] on input "checkbox" at bounding box center [87, 103] width 11 height 11
checkbox input "false"
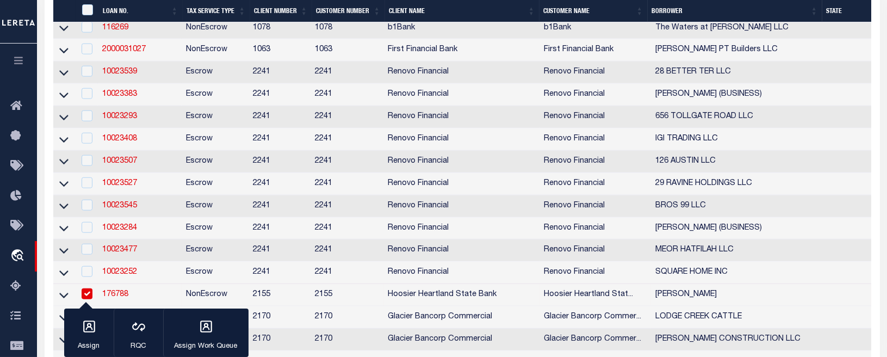
scroll to position [2297, 0]
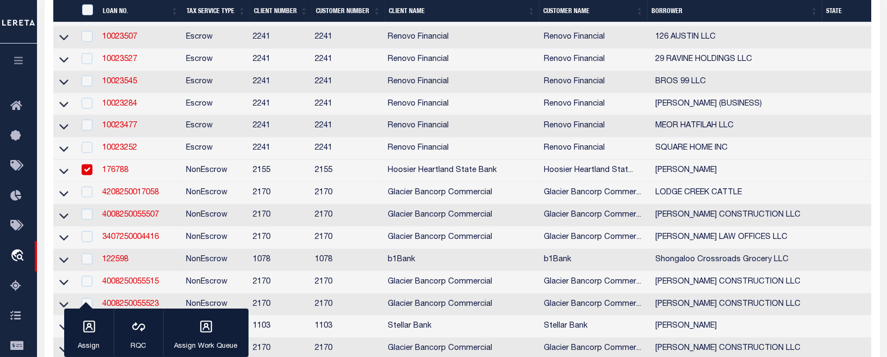
click at [87, 175] on input "checkbox" at bounding box center [87, 169] width 11 height 11
checkbox input "false"
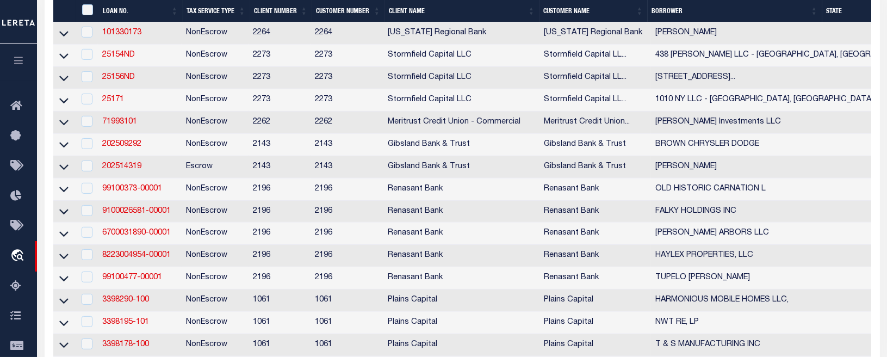
scroll to position [1437, 0]
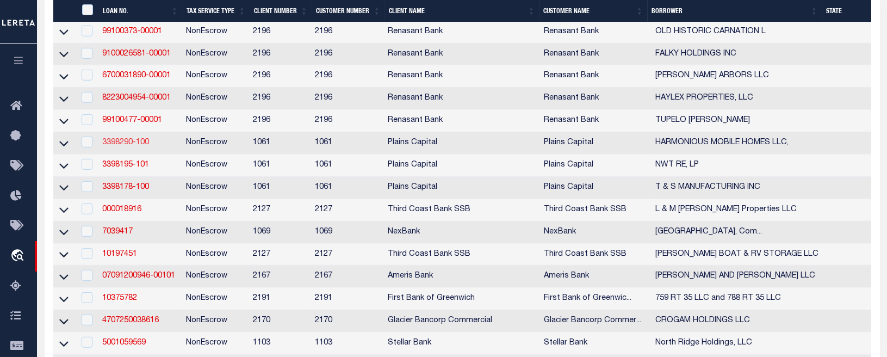
click at [131, 146] on link "3398290-100" at bounding box center [125, 143] width 47 height 8
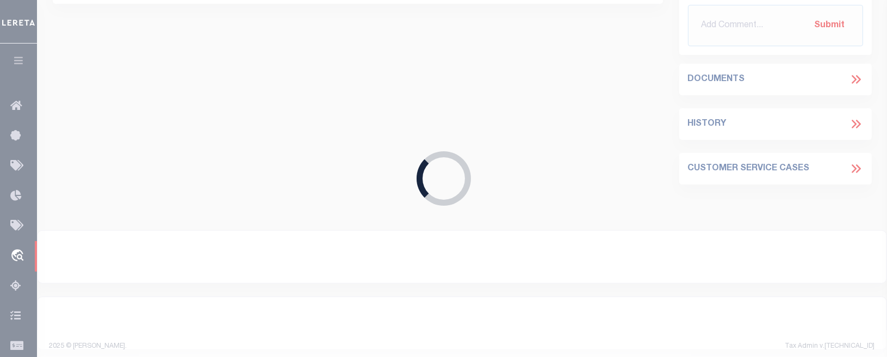
type input "3398290-100"
type input "HARMONIOUS MOBILE HOMES LLC,"
select select
type input "[STREET_ADDRESS]"
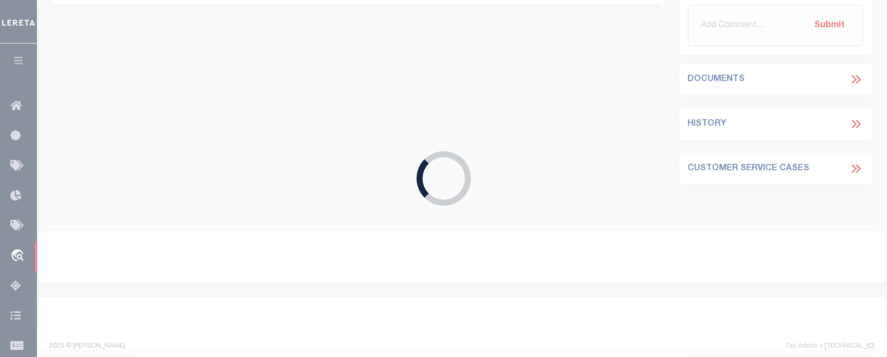
type input "[GEOGRAPHIC_DATA] TX 76063"
type input "[STREET_ADDRESS]"
select select
type input "[GEOGRAPHIC_DATA] TX 76063"
type input "[GEOGRAPHIC_DATA]"
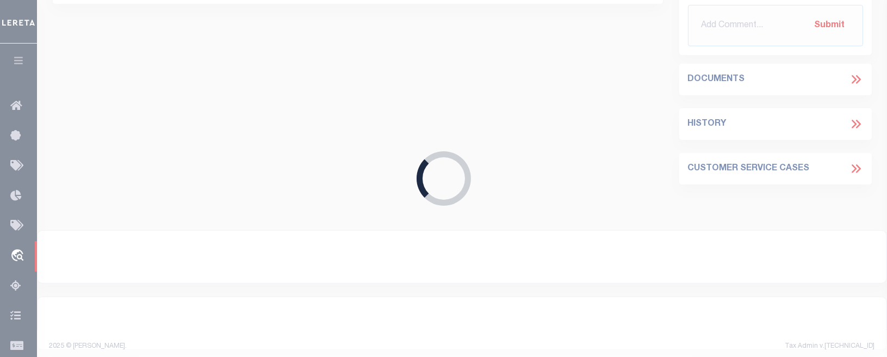
select select
type textarea "TRACT OF LAND IN [PERSON_NAME] 160 ACRE SURV ABS"
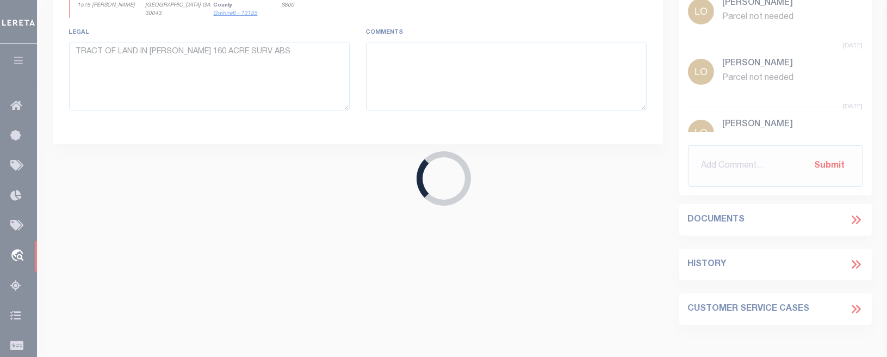
select select "167178"
select select "1460"
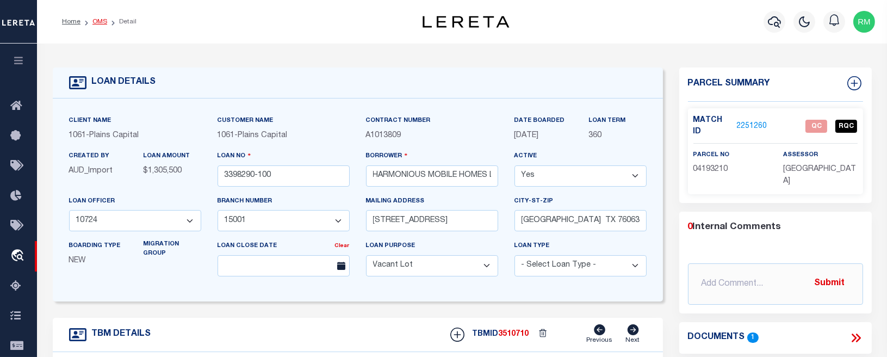
click at [100, 20] on link "OMS" at bounding box center [99, 21] width 15 height 7
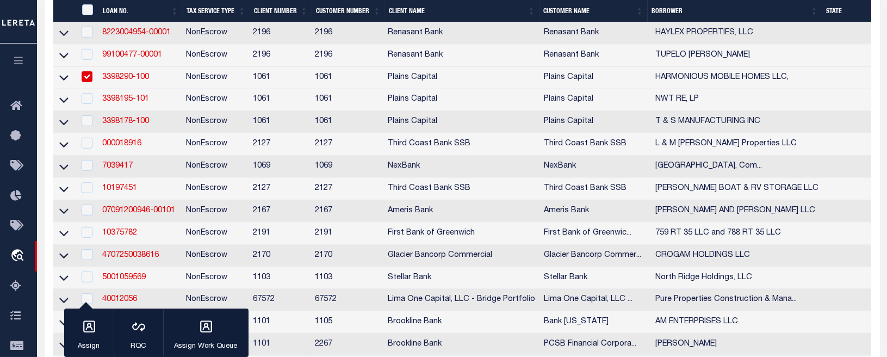
scroll to position [1525, 0]
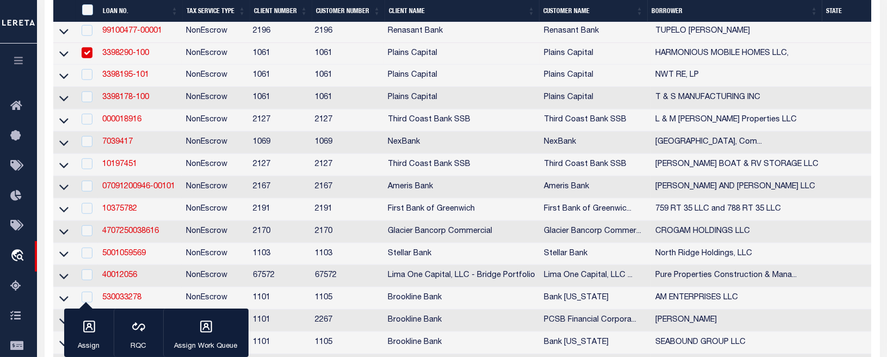
click at [85, 58] on input "checkbox" at bounding box center [87, 52] width 11 height 11
checkbox input "false"
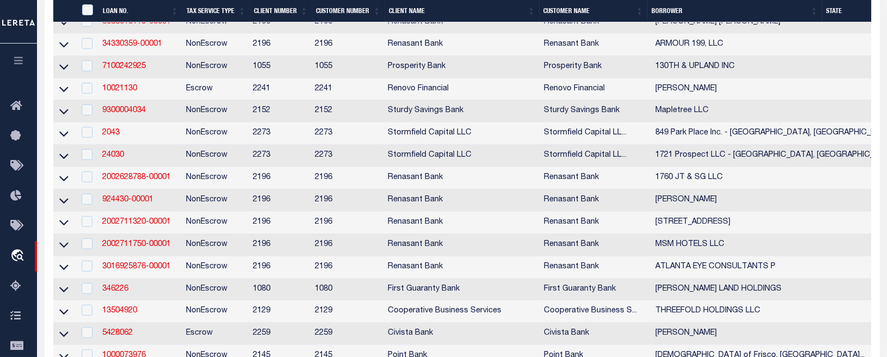
scroll to position [474, 0]
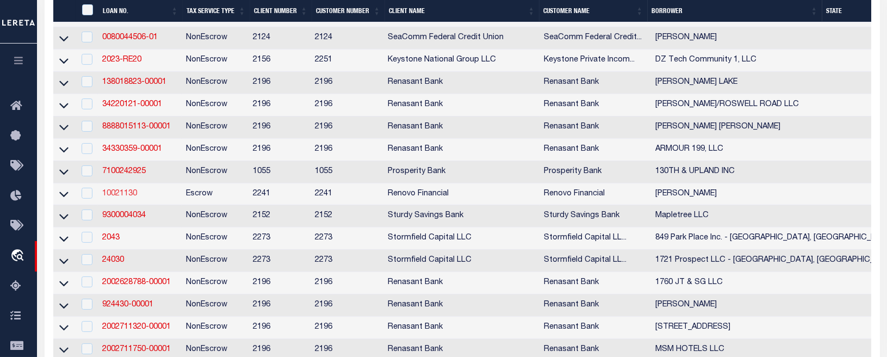
click at [130, 197] on link "10021130" at bounding box center [119, 194] width 35 height 8
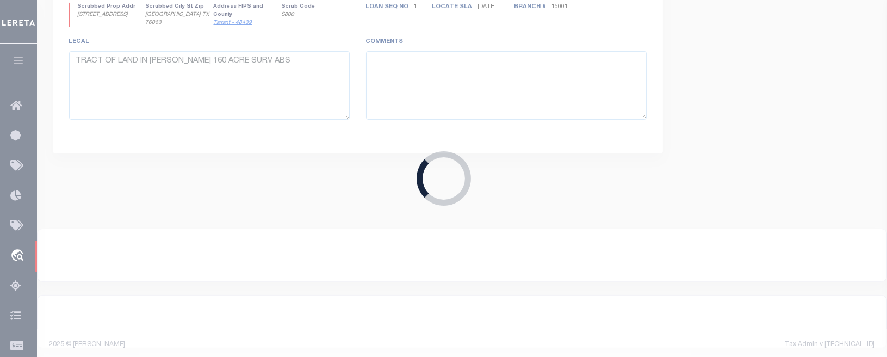
type input "10021130"
type input "[PERSON_NAME]"
select select
type input "[STREET_ADDRESS][PERSON_NAME]"
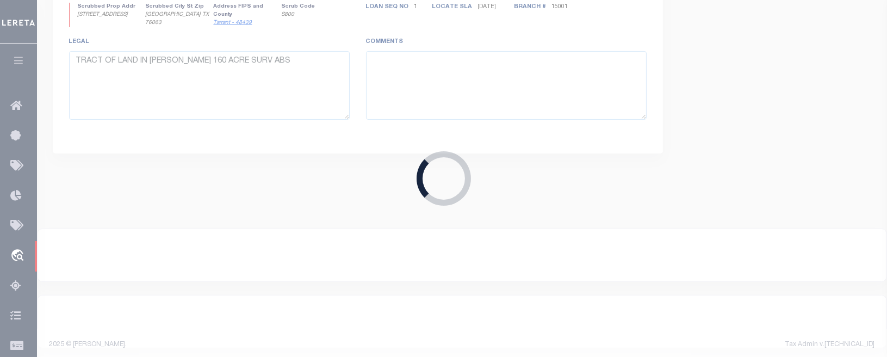
type input "[GEOGRAPHIC_DATA] 37203"
select select "10"
select select "Escrow"
type input "[STREET_ADDRESS]"
type input "2804170001085017 073484"
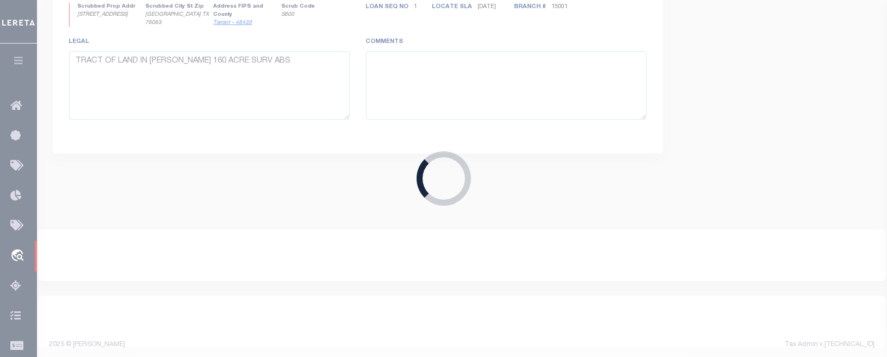
select select
type input "[GEOGRAPHIC_DATA], AL 35033"
type input "a0kUS000007eU9p"
type input "AL"
select select
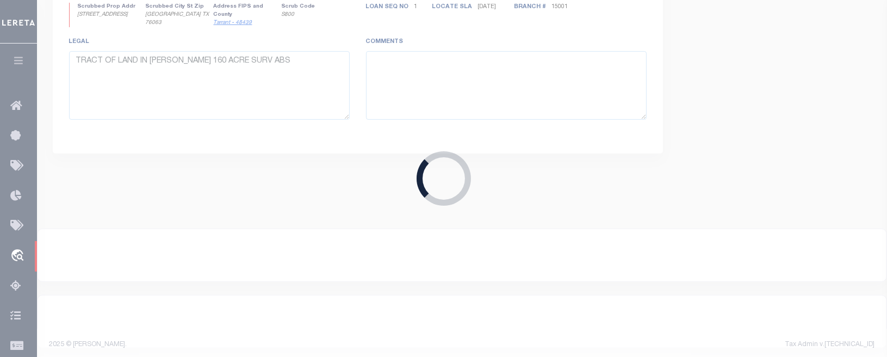
type textarea "Liability Limited to Customer Provided Parcel"
select select "25067"
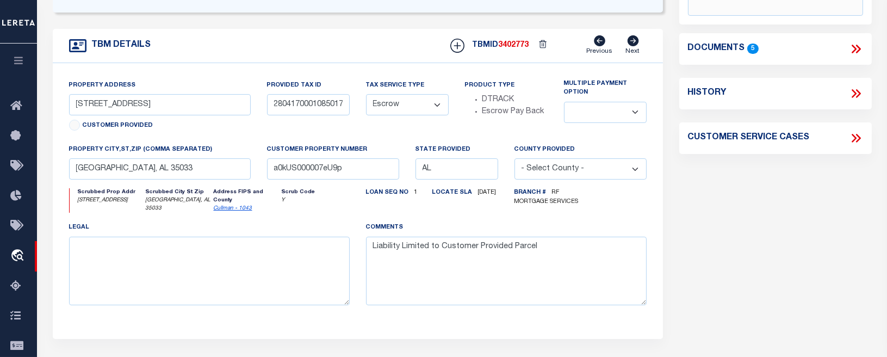
scroll to position [205, 0]
